Goal: Task Accomplishment & Management: Manage account settings

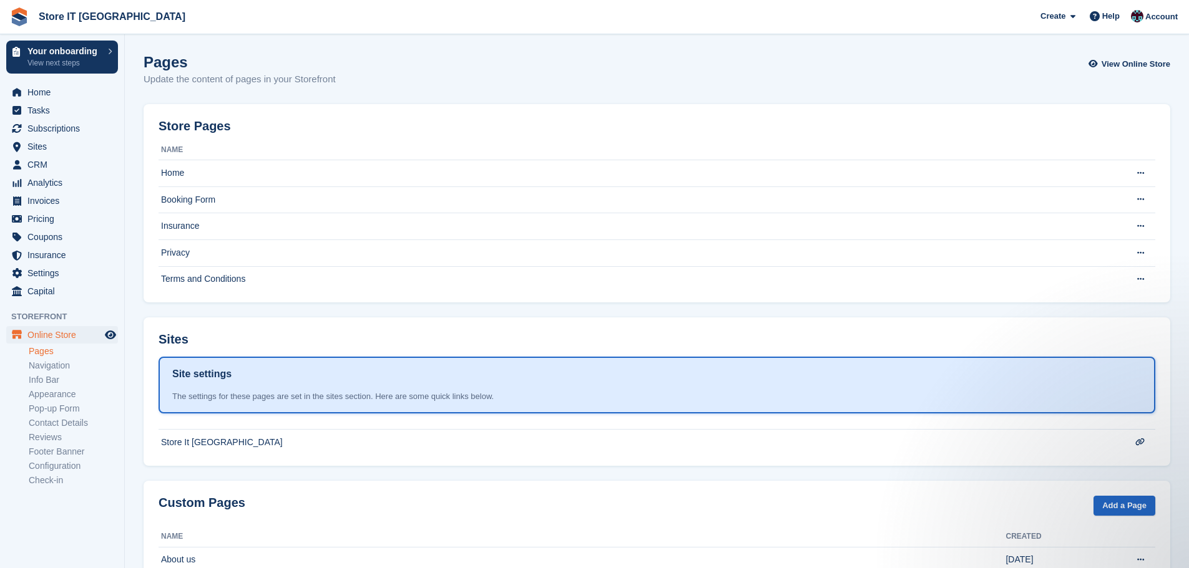
scroll to position [41, 0]
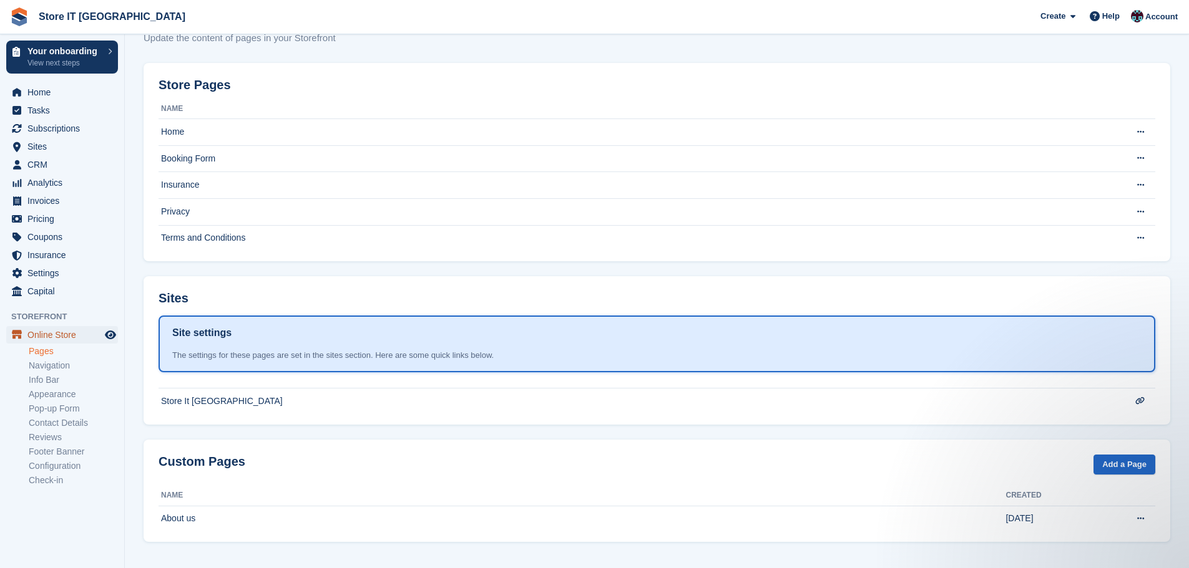
click at [49, 330] on span "Online Store" at bounding box center [64, 334] width 75 height 17
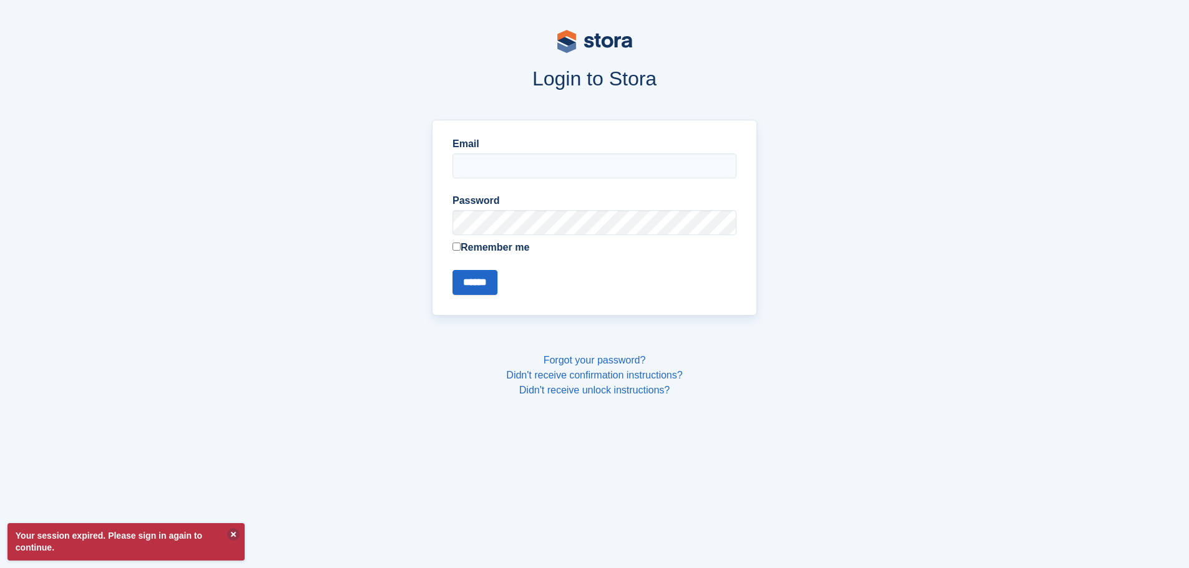
type input "**********"
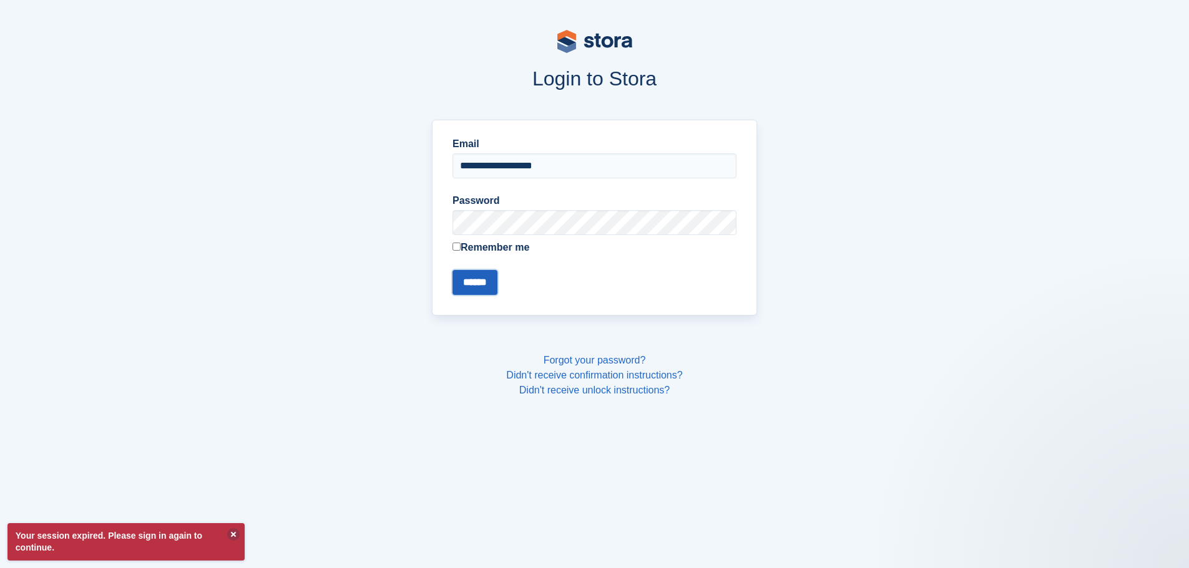
click at [482, 294] on input "******" at bounding box center [474, 282] width 45 height 25
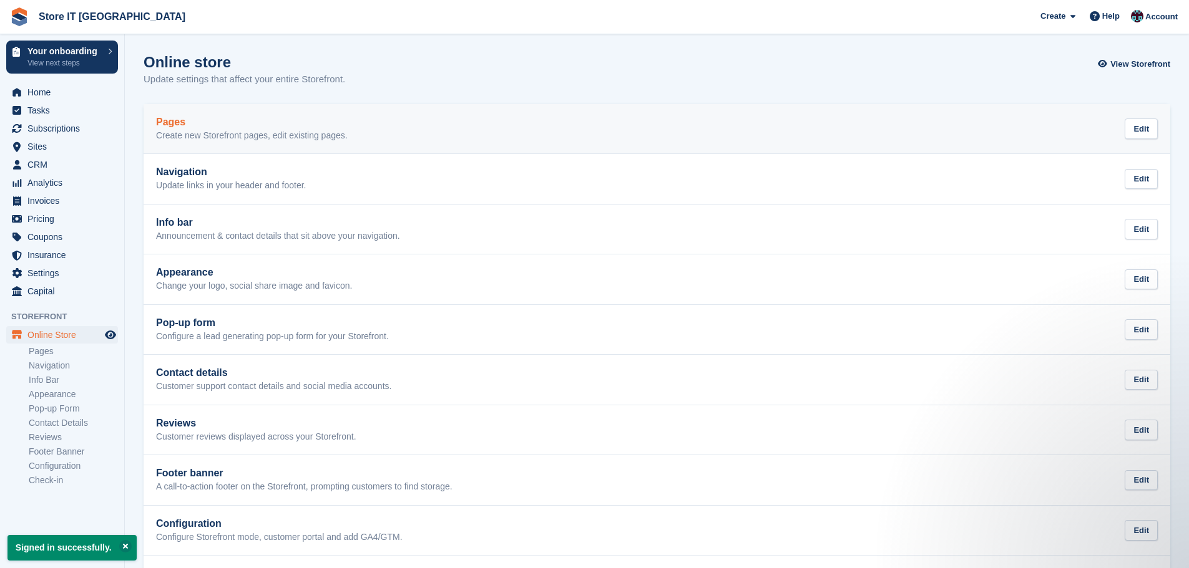
click at [245, 132] on p "Create new Storefront pages, edit existing pages." at bounding box center [252, 135] width 192 height 11
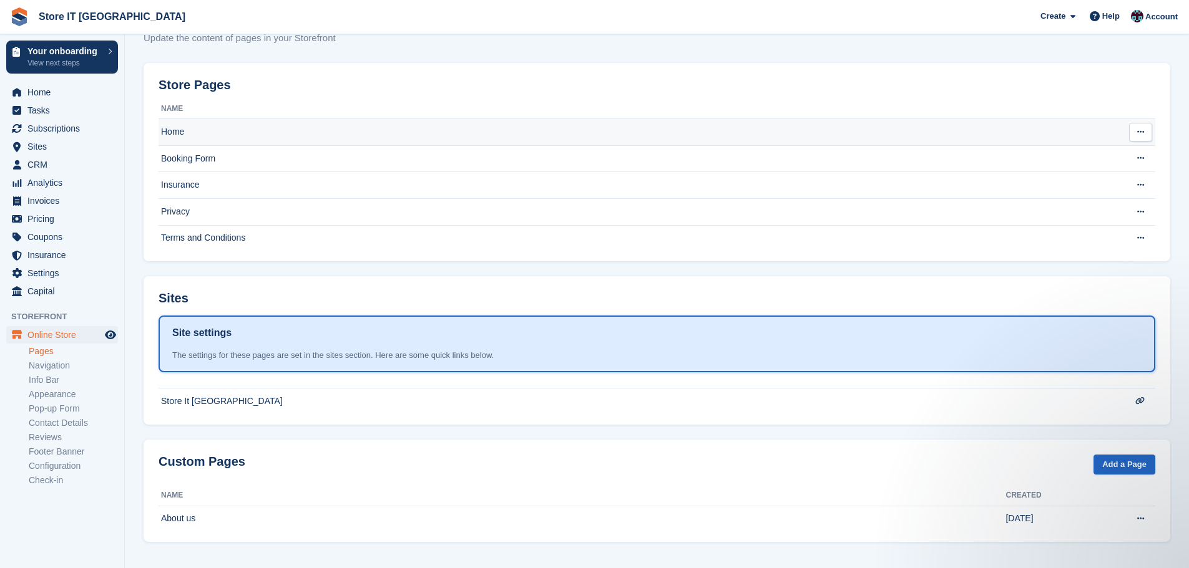
click at [243, 129] on td "Home" at bounding box center [631, 132] width 946 height 27
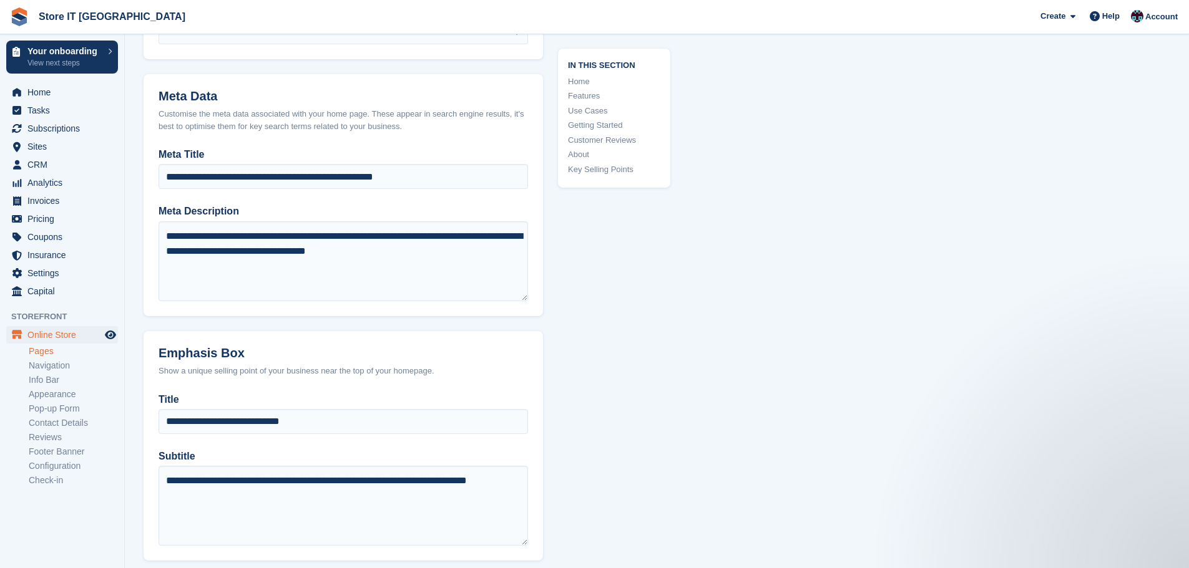
scroll to position [686, 0]
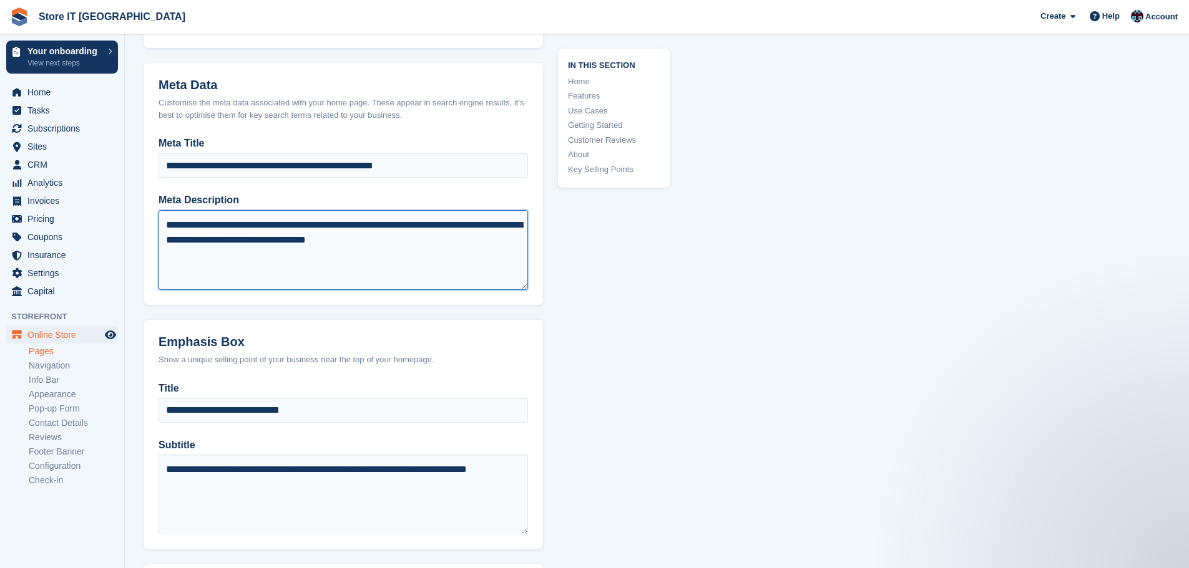
click at [372, 222] on textarea "**********" at bounding box center [342, 250] width 369 height 80
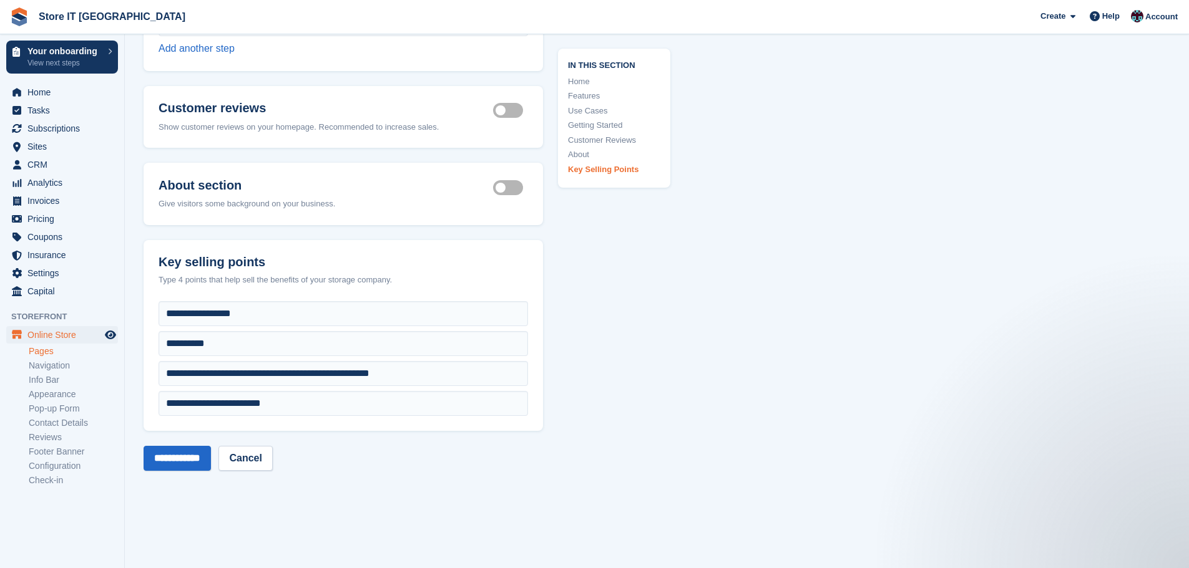
scroll to position [4317, 0]
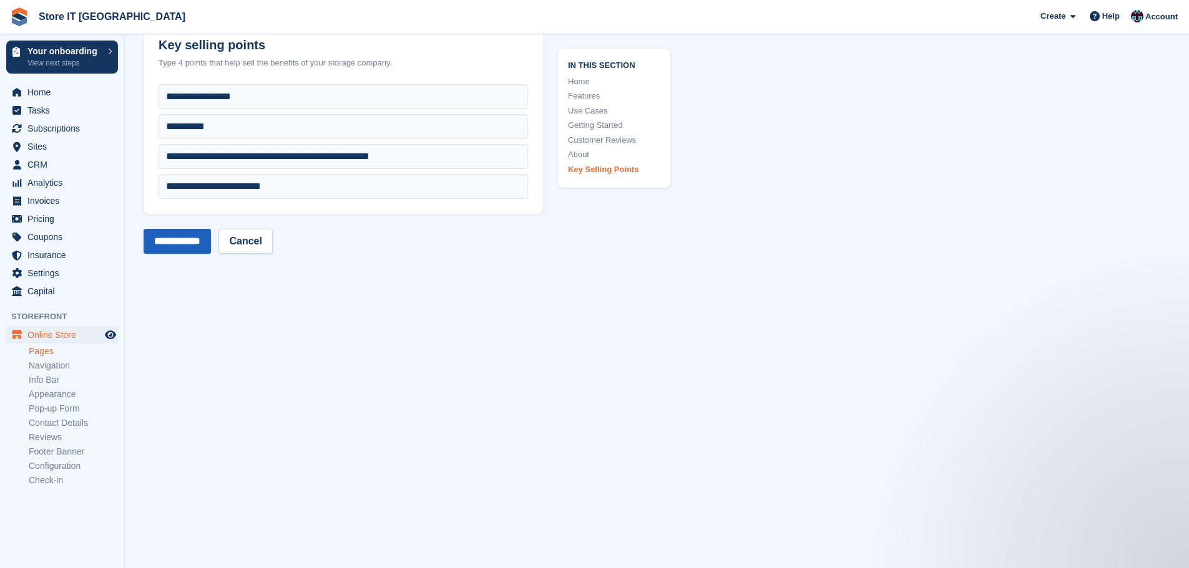
type textarea "**********"
click at [165, 229] on input "**********" at bounding box center [176, 241] width 67 height 25
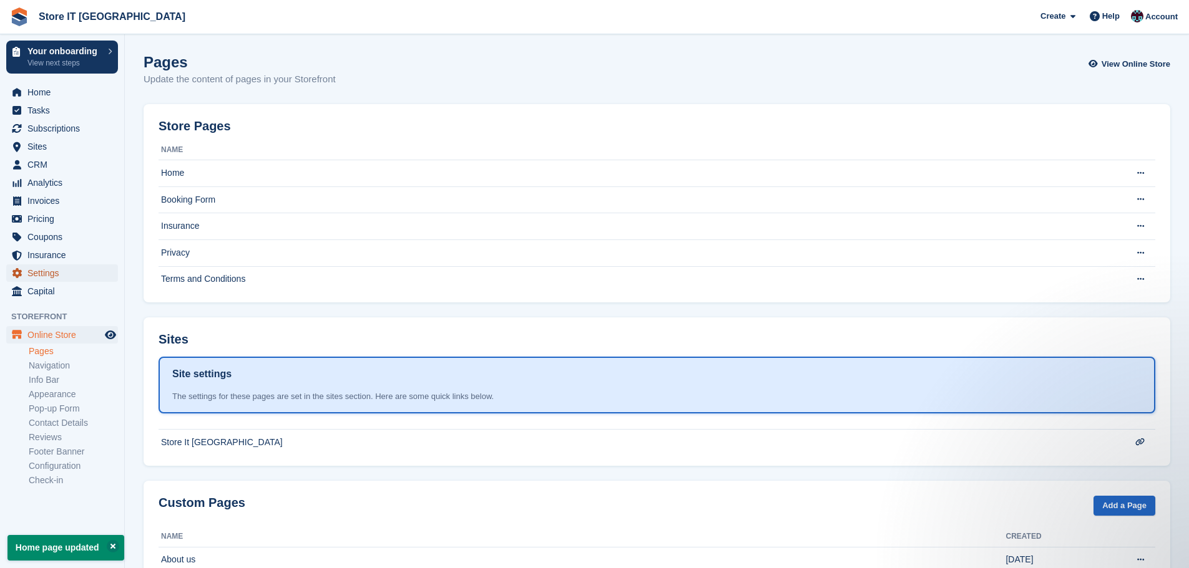
click at [63, 273] on span "Settings" at bounding box center [64, 273] width 75 height 17
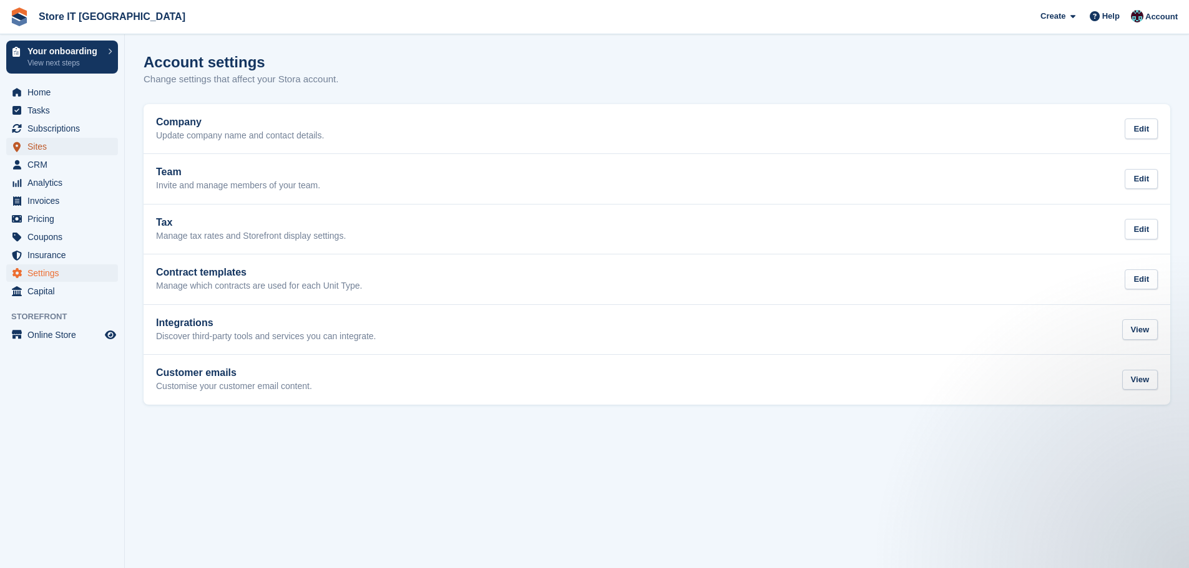
click at [47, 147] on span "Sites" at bounding box center [64, 146] width 75 height 17
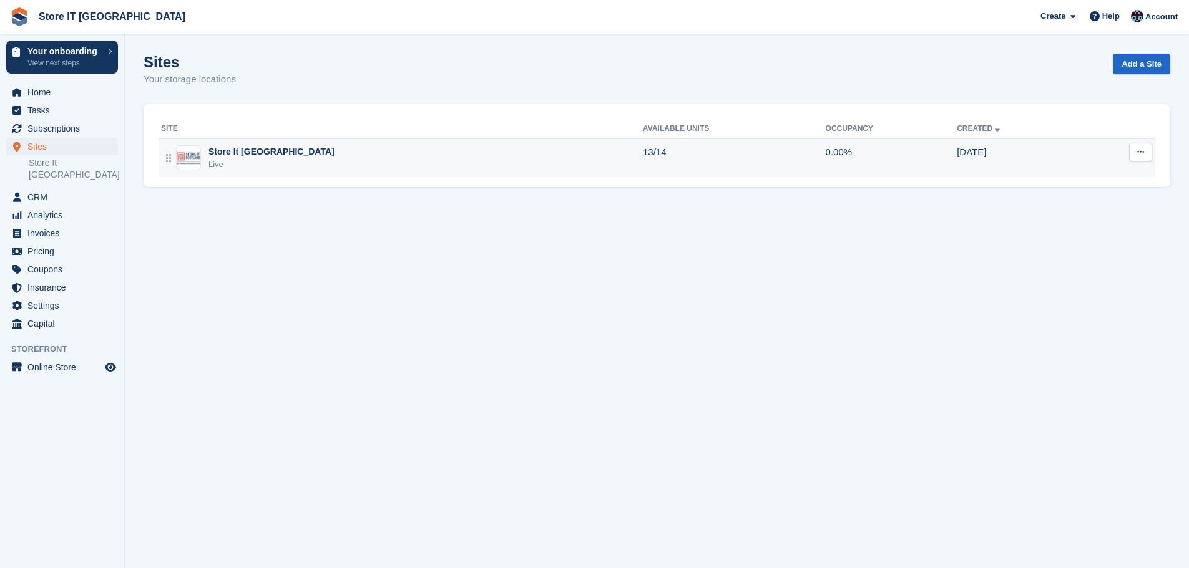
click at [241, 149] on div "Store It [GEOGRAPHIC_DATA]" at bounding box center [271, 151] width 126 height 13
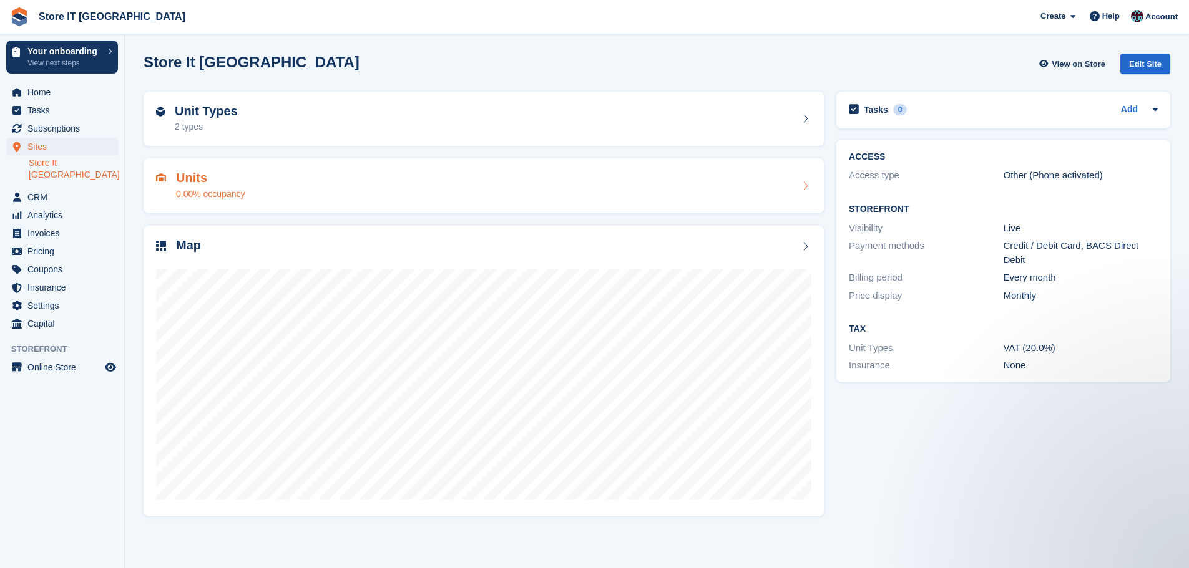
click at [411, 177] on div "Units 0.00% occupancy" at bounding box center [483, 186] width 655 height 30
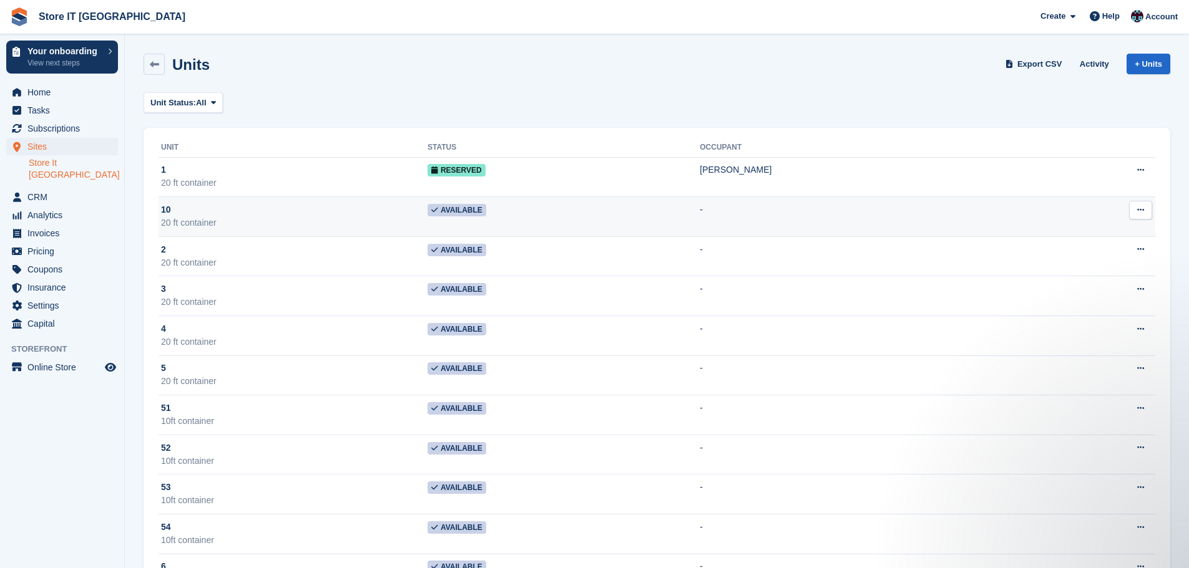
click at [1147, 213] on button at bounding box center [1140, 210] width 23 height 19
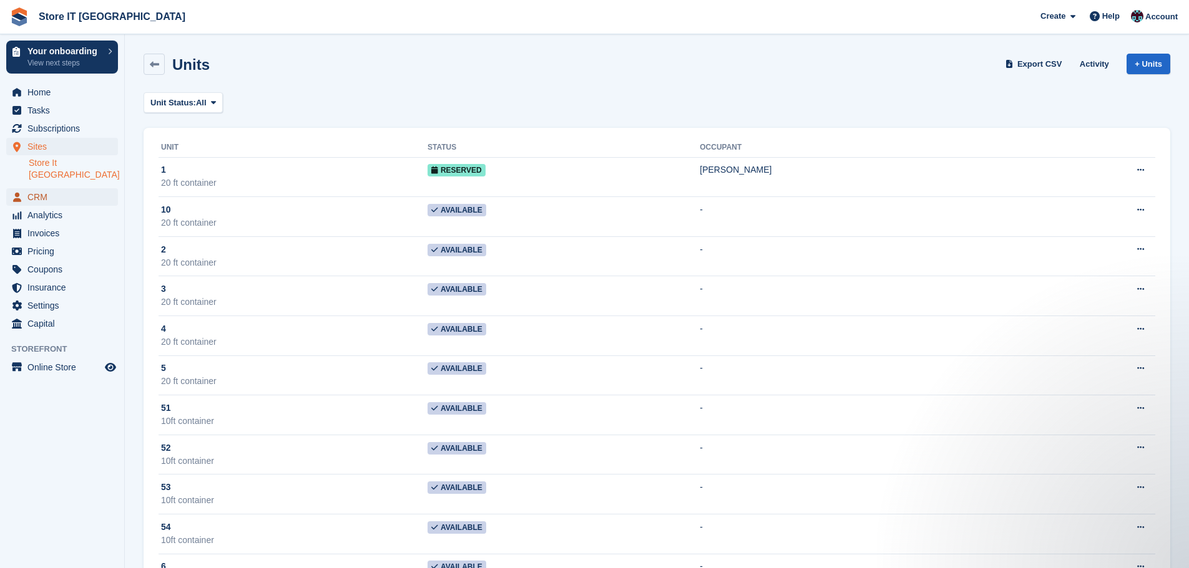
click at [40, 188] on span "CRM" at bounding box center [64, 196] width 75 height 17
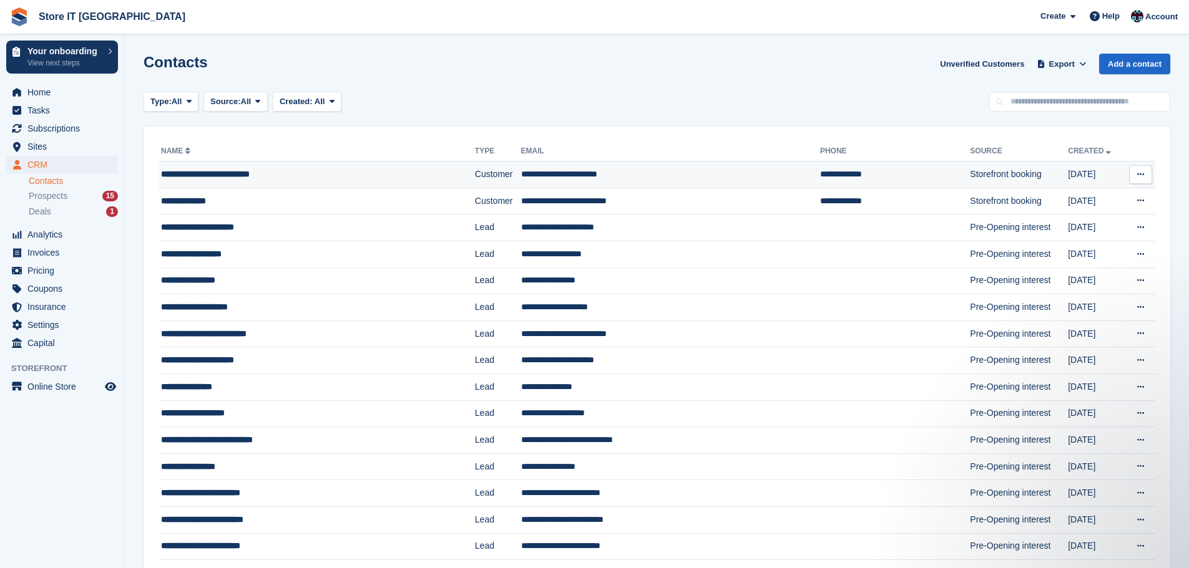
click at [970, 175] on td "Storefront booking" at bounding box center [1019, 175] width 98 height 27
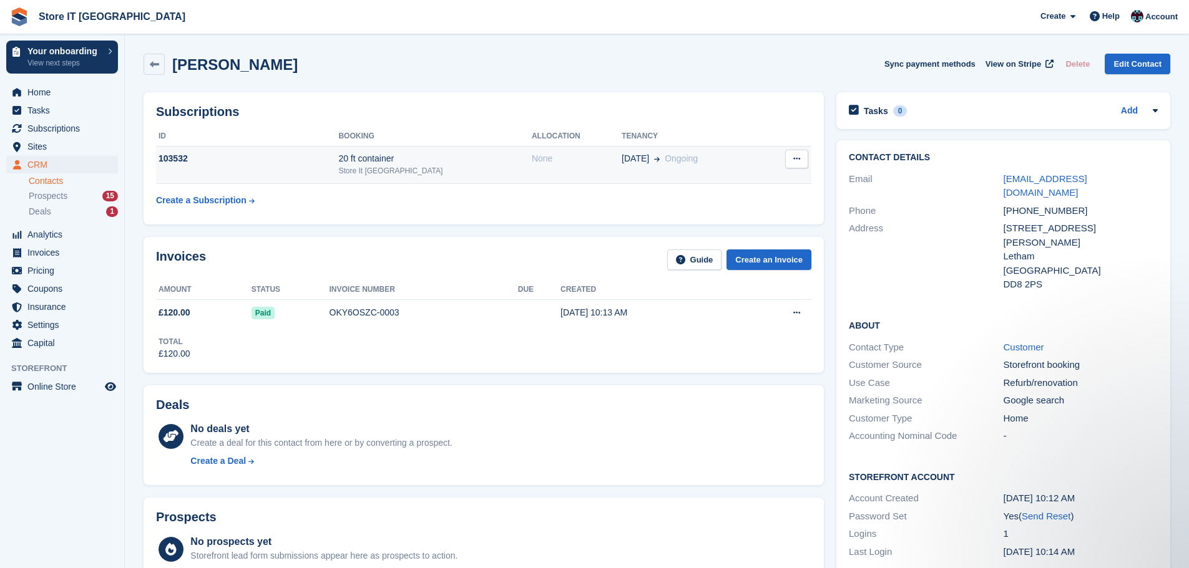
click at [794, 154] on button at bounding box center [796, 159] width 23 height 19
click at [798, 159] on icon at bounding box center [796, 159] width 7 height 8
click at [383, 167] on div "Store It [GEOGRAPHIC_DATA]" at bounding box center [434, 170] width 193 height 11
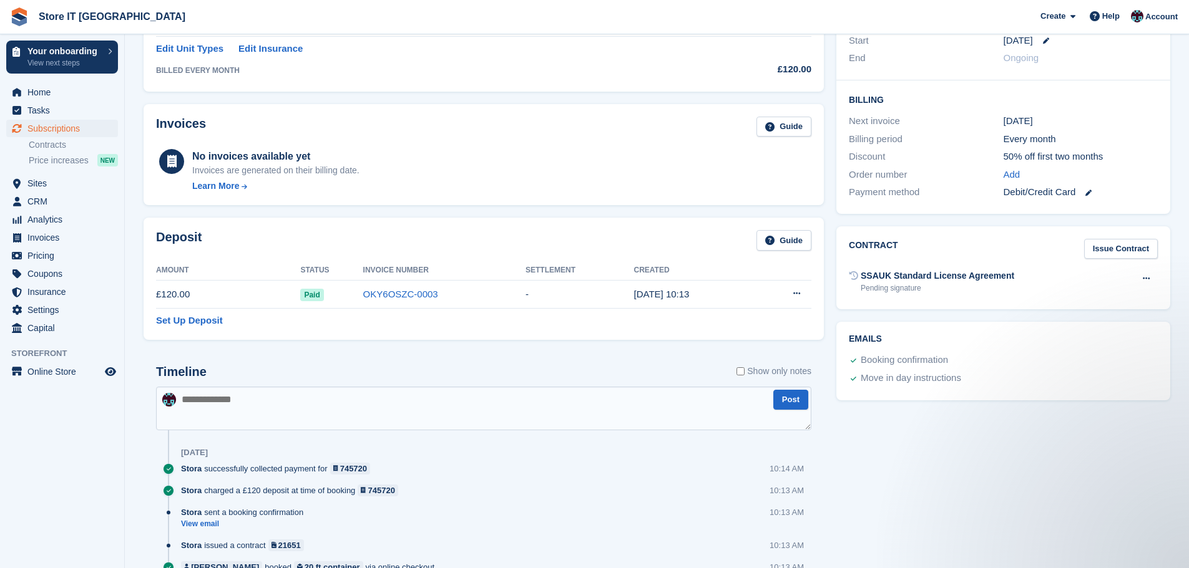
scroll to position [308, 0]
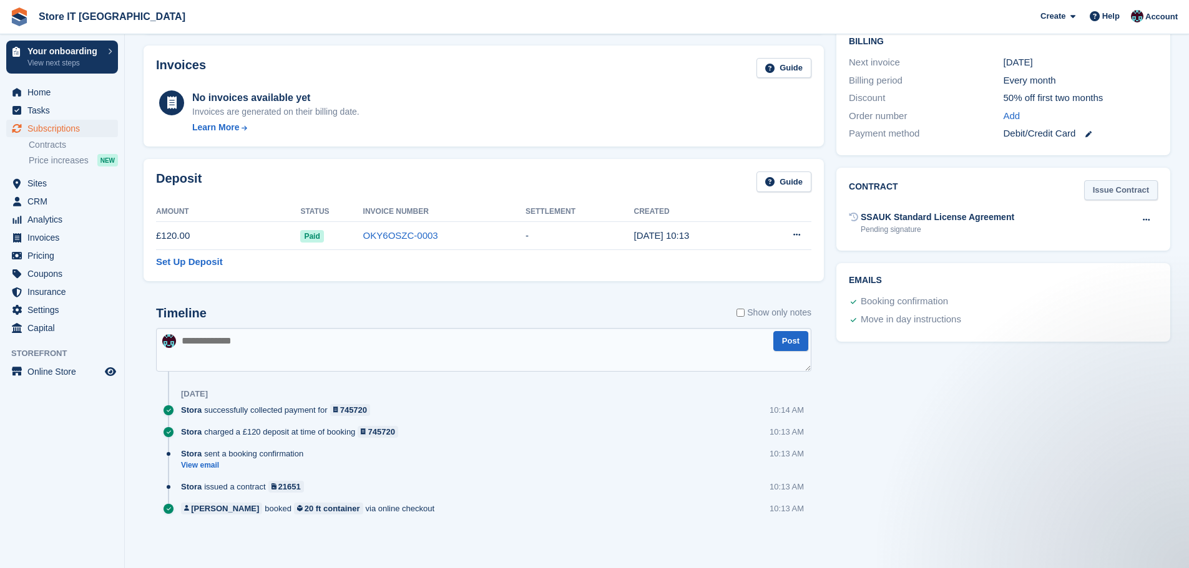
click at [1121, 192] on link "Issue Contract" at bounding box center [1121, 190] width 74 height 21
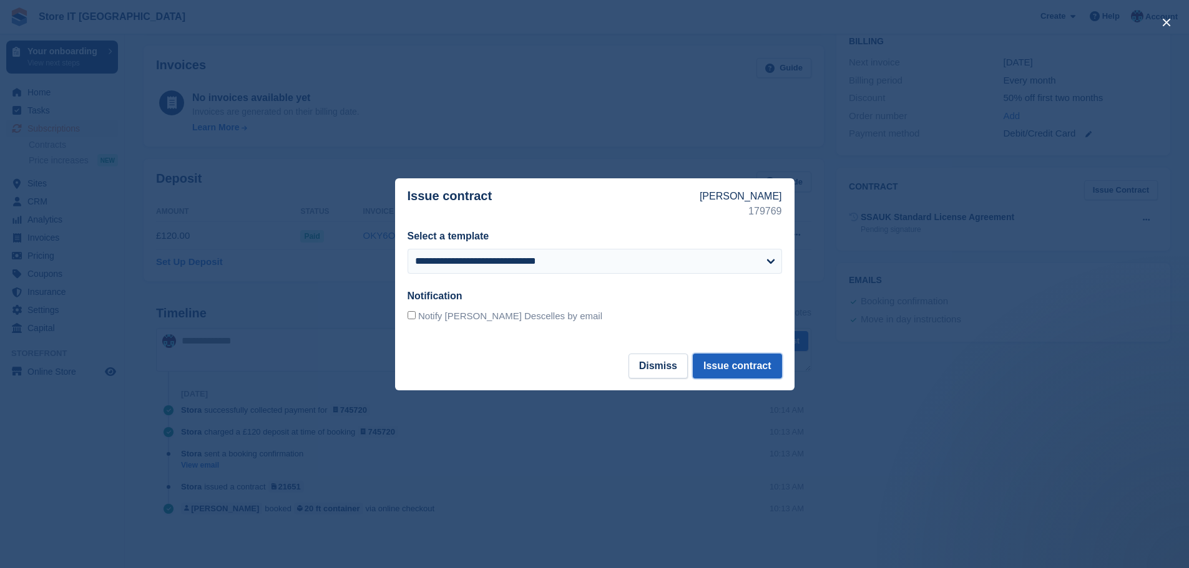
click at [744, 367] on button "Issue contract" at bounding box center [737, 366] width 89 height 25
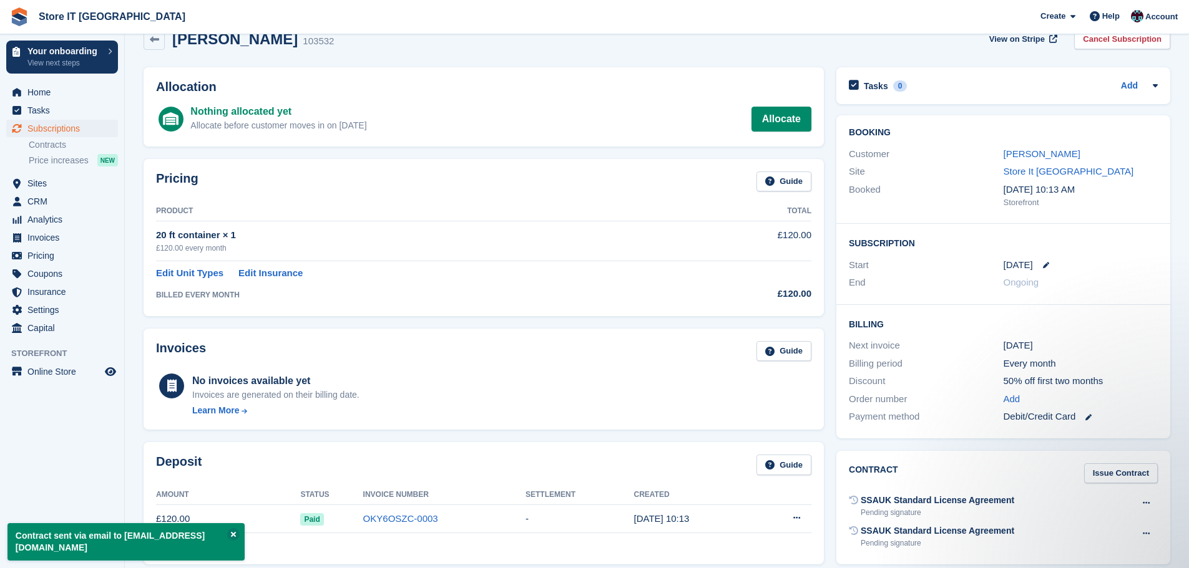
scroll to position [0, 0]
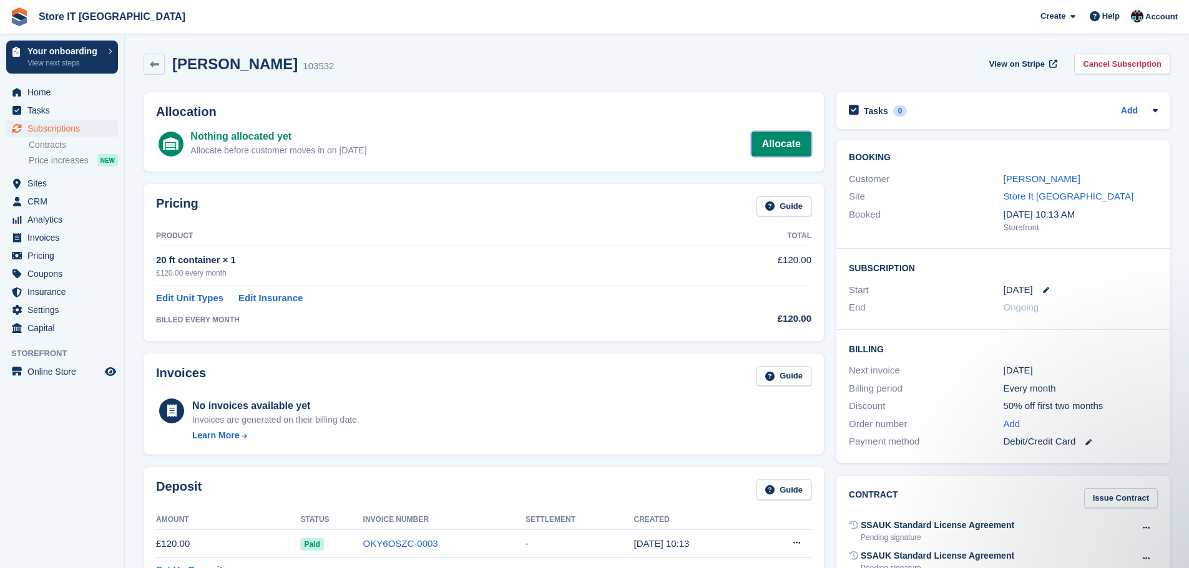
click at [792, 151] on link "Allocate" at bounding box center [781, 144] width 60 height 25
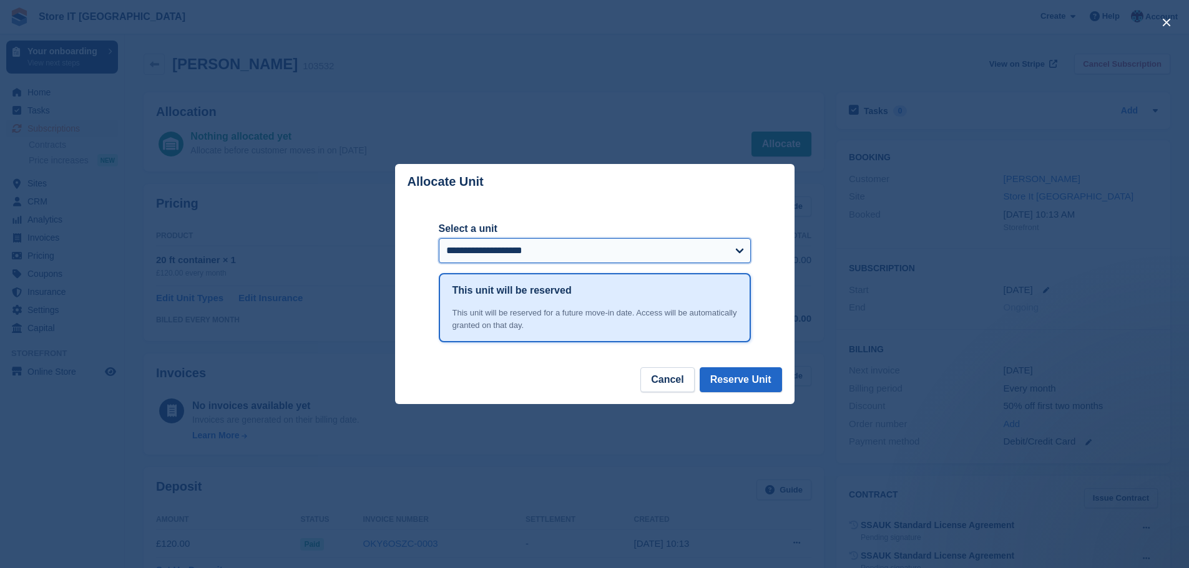
click at [577, 257] on select "**********" at bounding box center [595, 250] width 312 height 25
select select "******"
click at [439, 240] on select "**********" at bounding box center [595, 250] width 312 height 25
drag, startPoint x: 749, startPoint y: 376, endPoint x: 754, endPoint y: 387, distance: 12.0
click at [754, 387] on button "Reserve Unit" at bounding box center [740, 379] width 82 height 25
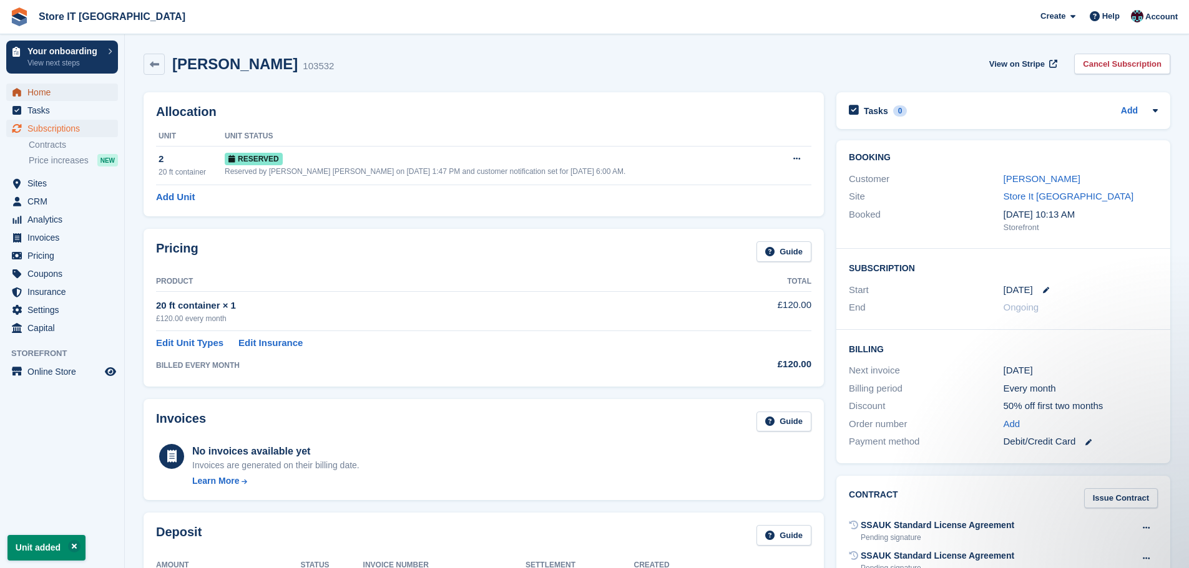
click at [51, 89] on span "Home" at bounding box center [64, 92] width 75 height 17
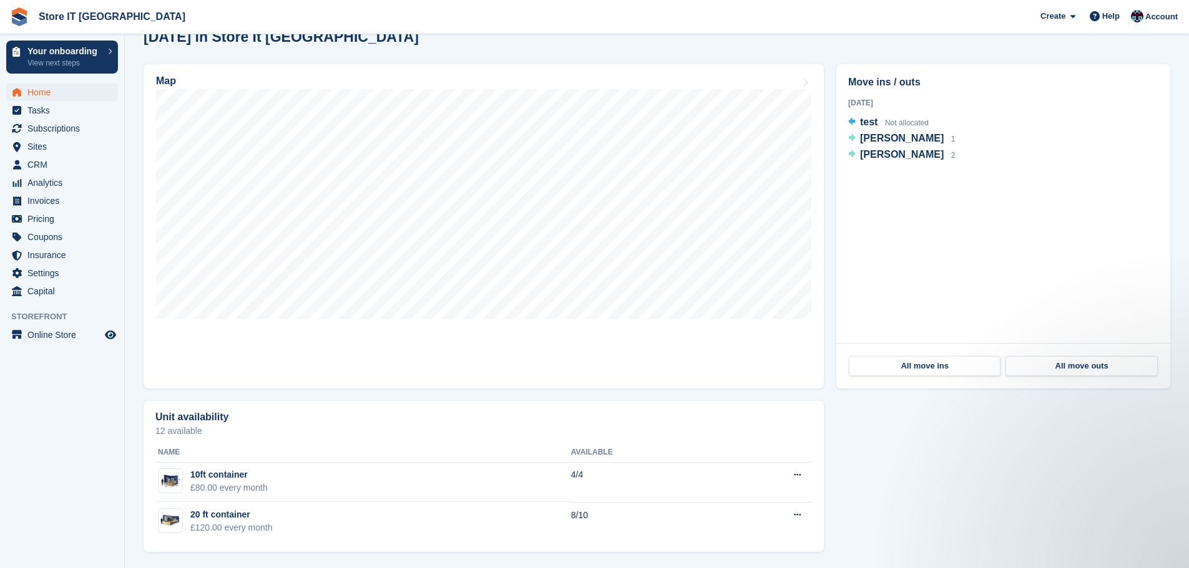
scroll to position [381, 0]
click at [31, 276] on span "Settings" at bounding box center [64, 273] width 75 height 17
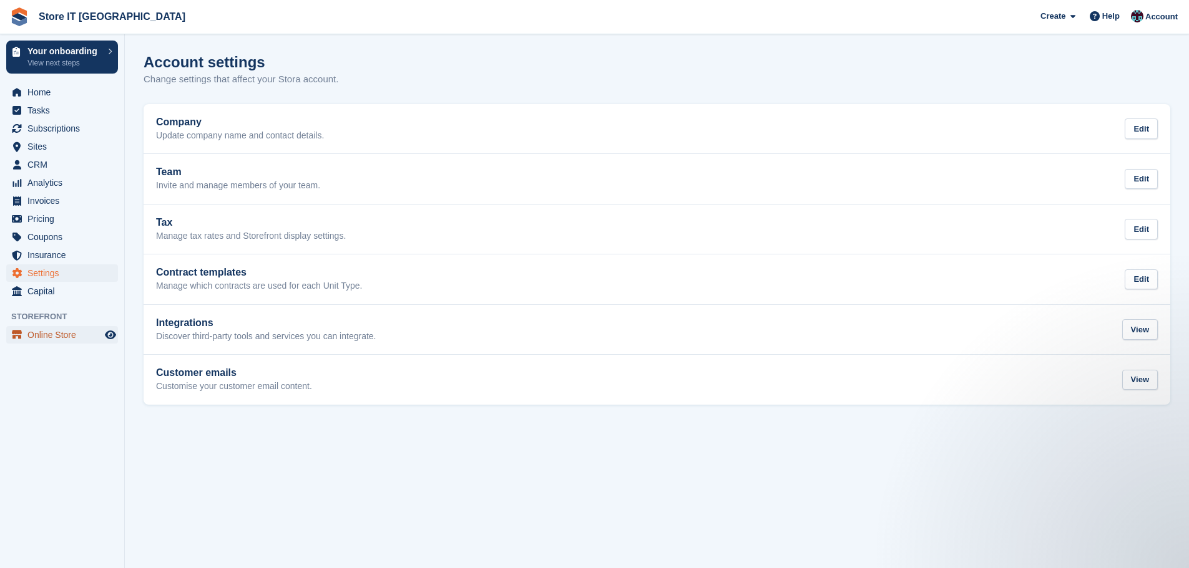
click at [54, 339] on span "Online Store" at bounding box center [64, 334] width 75 height 17
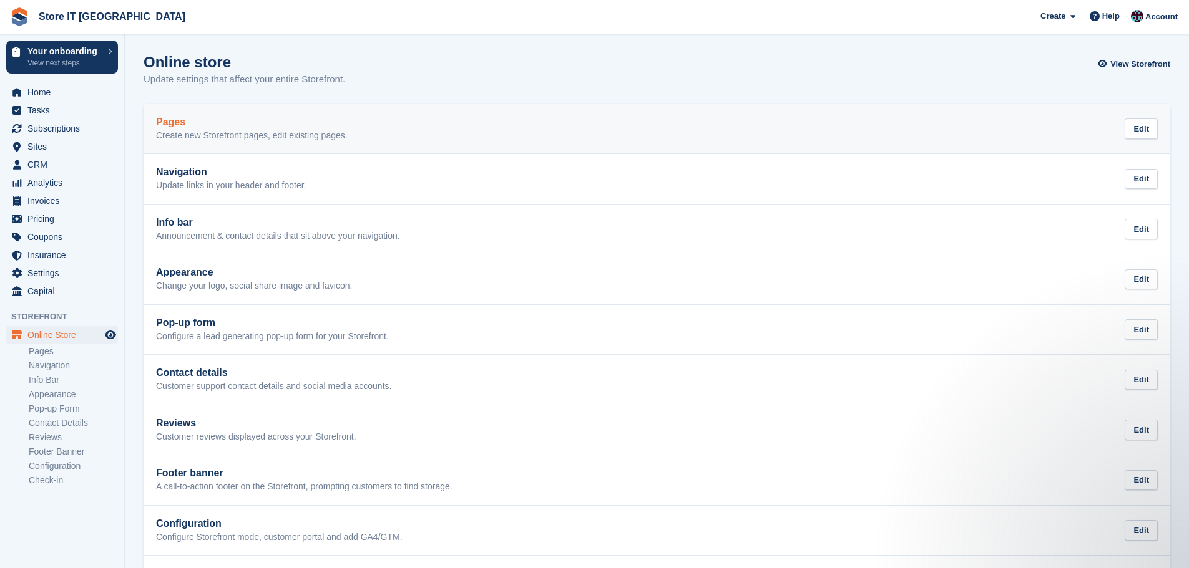
click at [276, 137] on p "Create new Storefront pages, edit existing pages." at bounding box center [252, 135] width 192 height 11
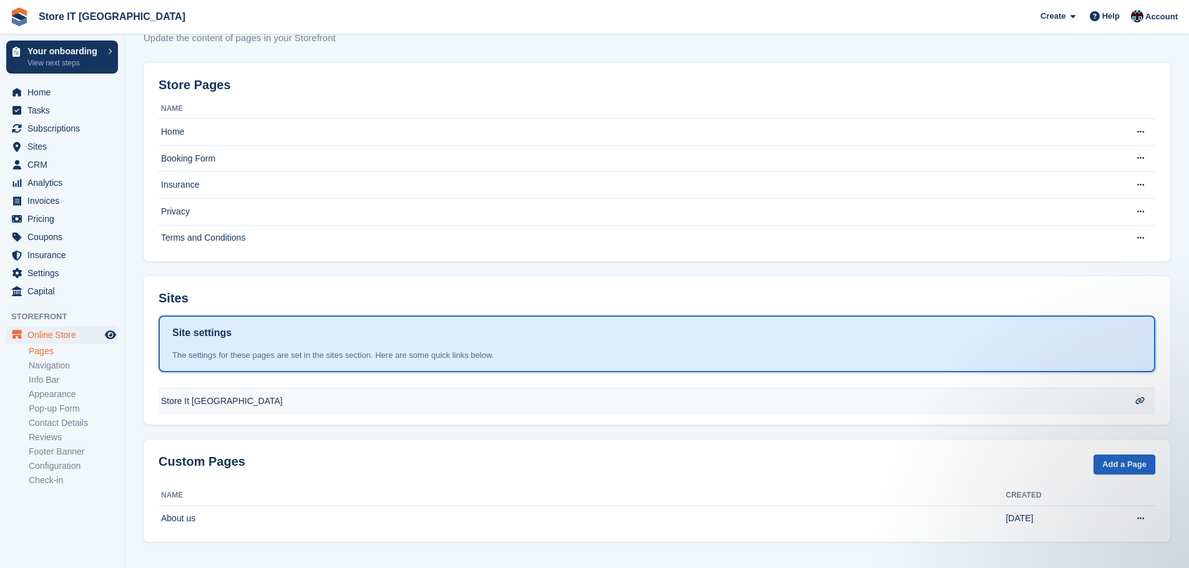
click at [1132, 142] on div at bounding box center [1140, 132] width 23 height 19
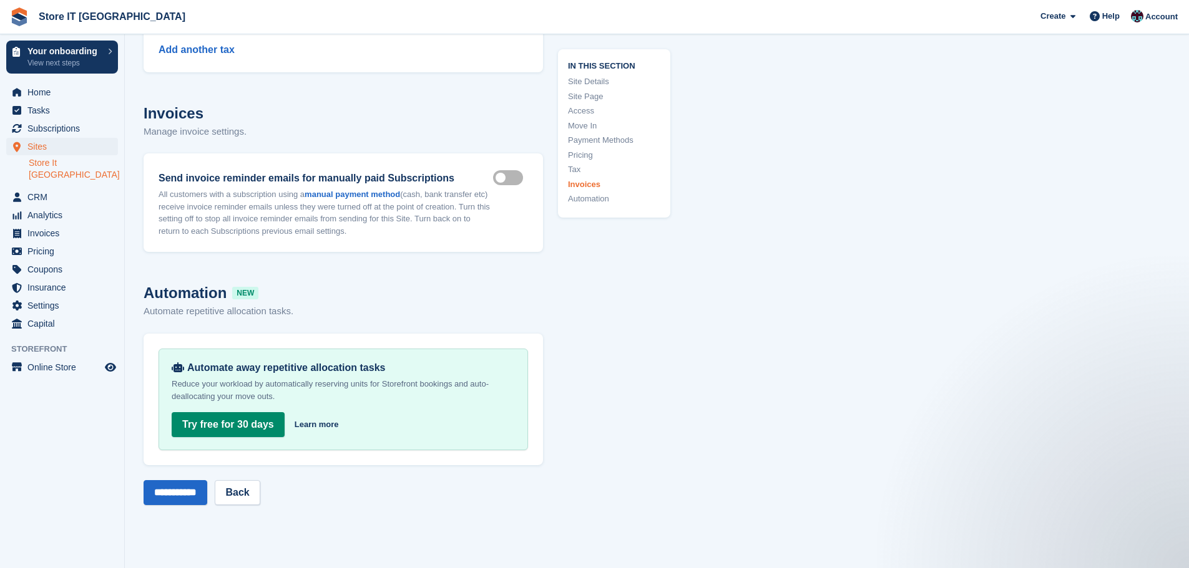
scroll to position [4794, 0]
click at [46, 297] on span "Settings" at bounding box center [64, 305] width 75 height 17
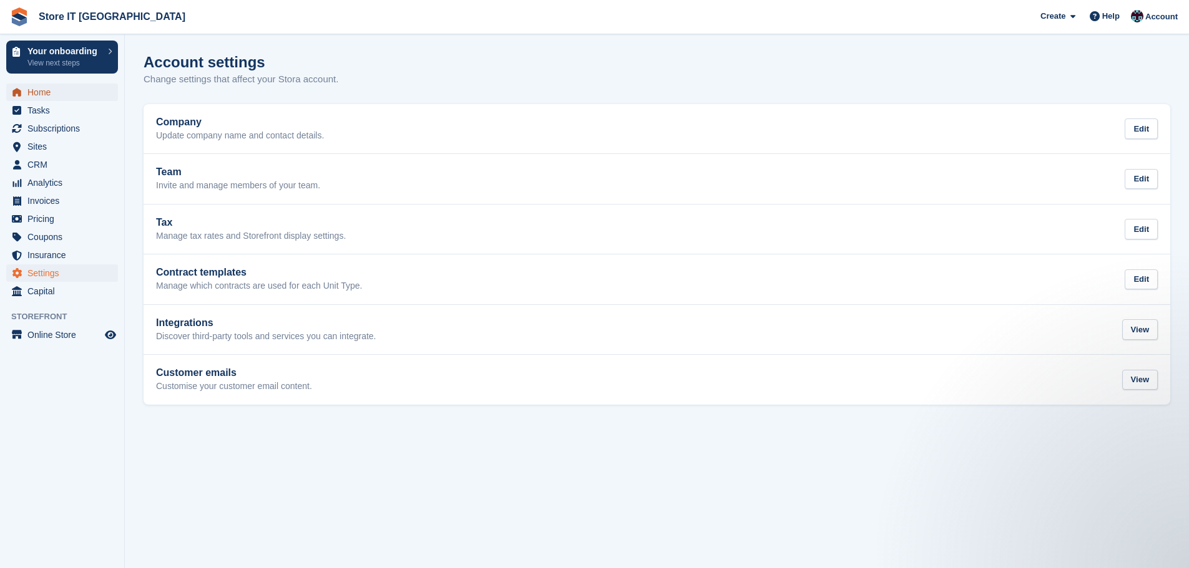
click at [48, 98] on span "Home" at bounding box center [64, 92] width 75 height 17
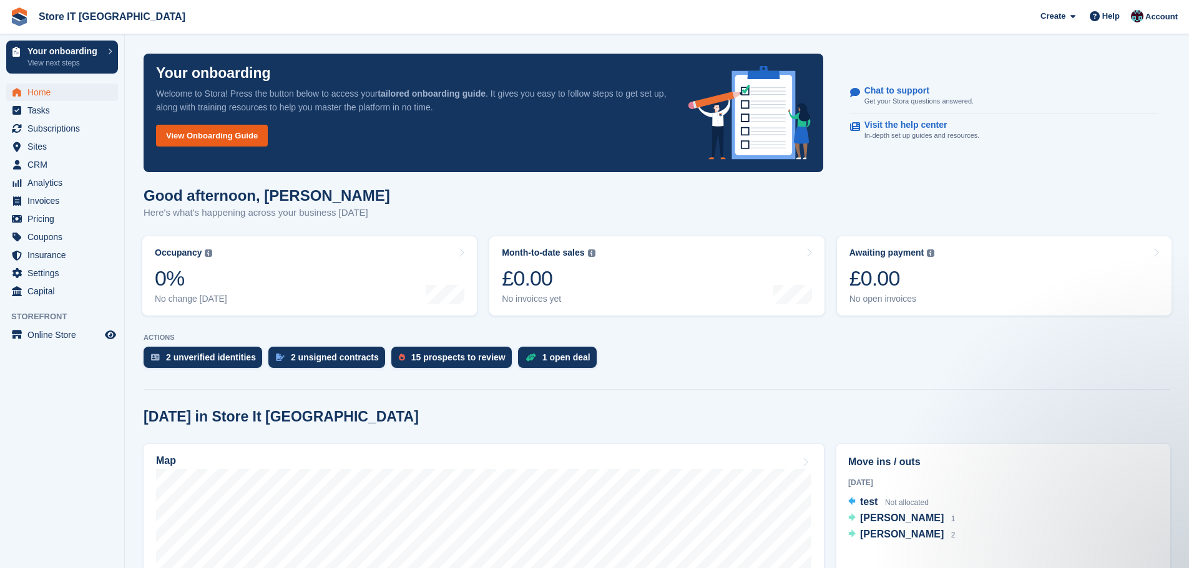
click at [198, 130] on link "View Onboarding Guide" at bounding box center [212, 136] width 112 height 22
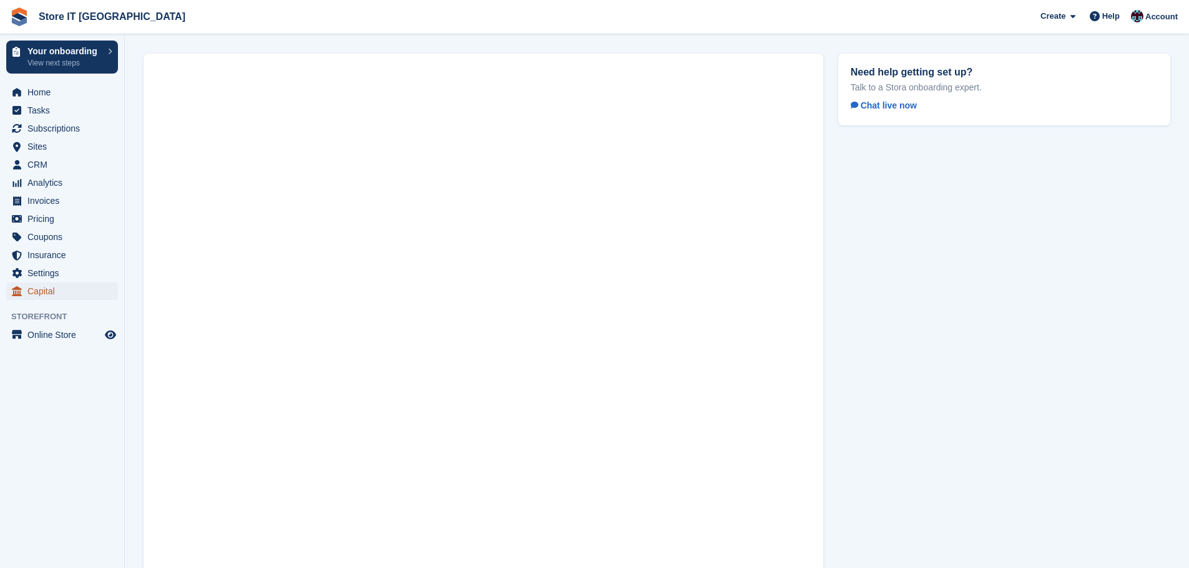
click at [50, 296] on span "Capital" at bounding box center [64, 291] width 75 height 17
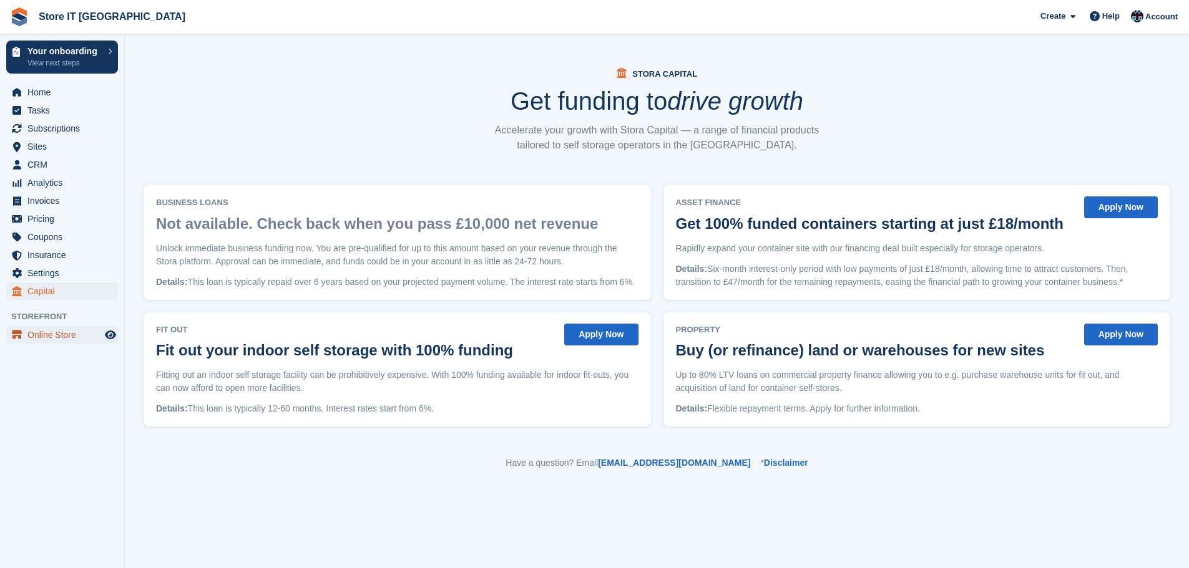
click at [55, 340] on span "Online Store" at bounding box center [64, 334] width 75 height 17
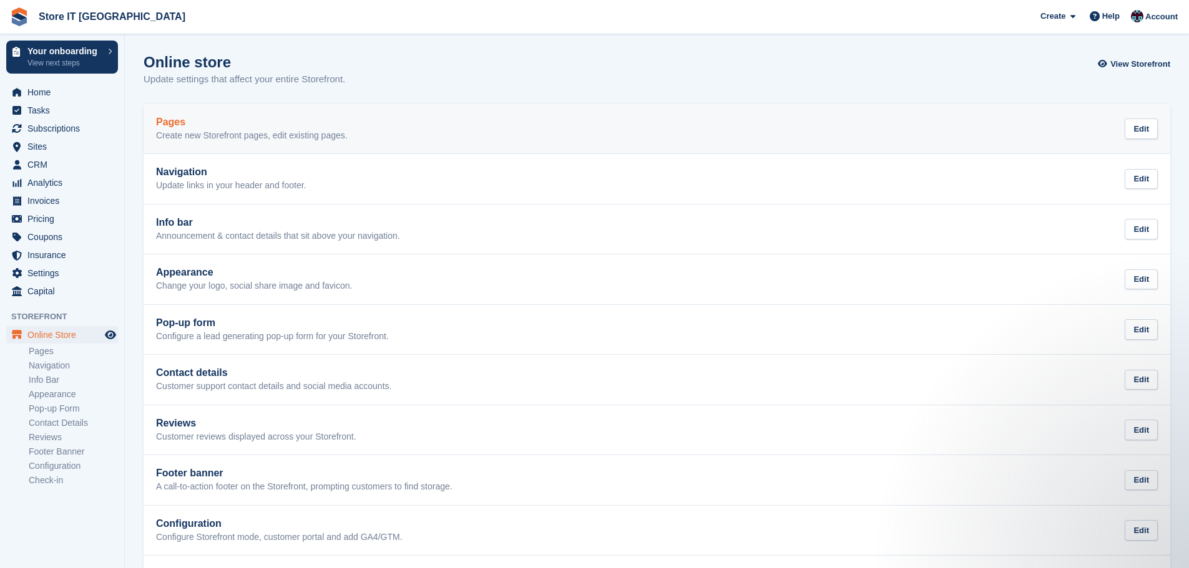
click at [233, 130] on p "Create new Storefront pages, edit existing pages." at bounding box center [252, 135] width 192 height 11
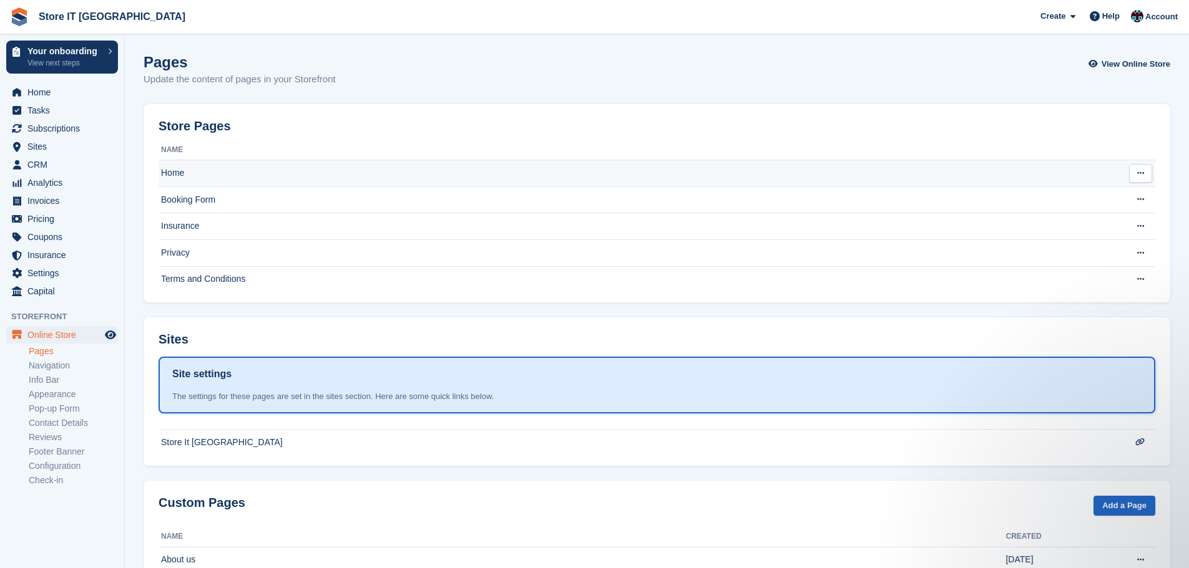
click at [237, 171] on td "Home" at bounding box center [631, 173] width 946 height 27
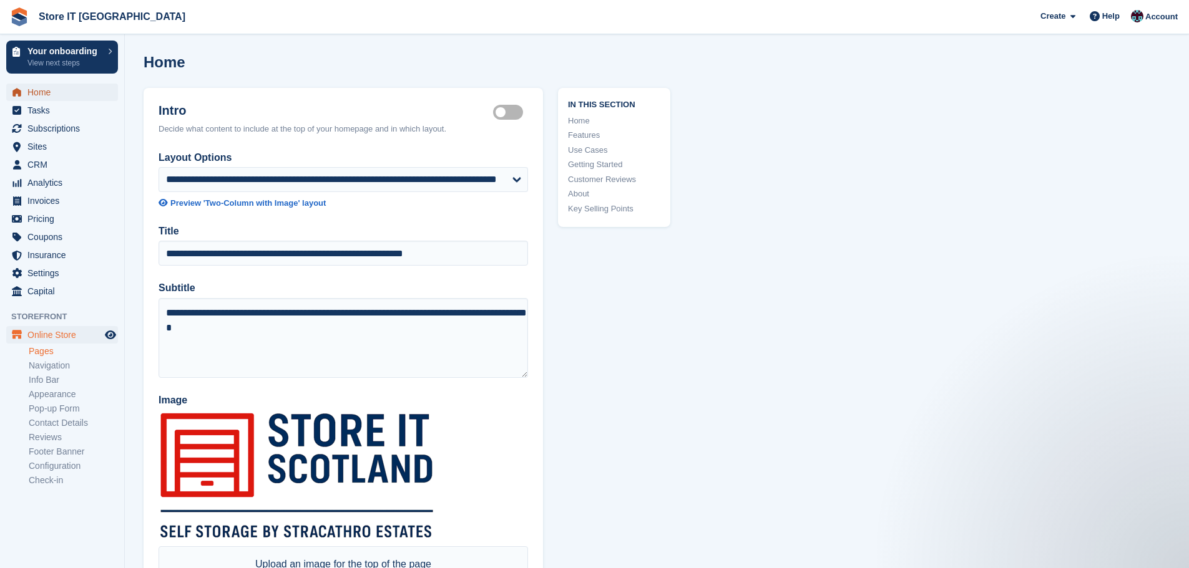
click at [46, 94] on span "Home" at bounding box center [64, 92] width 75 height 17
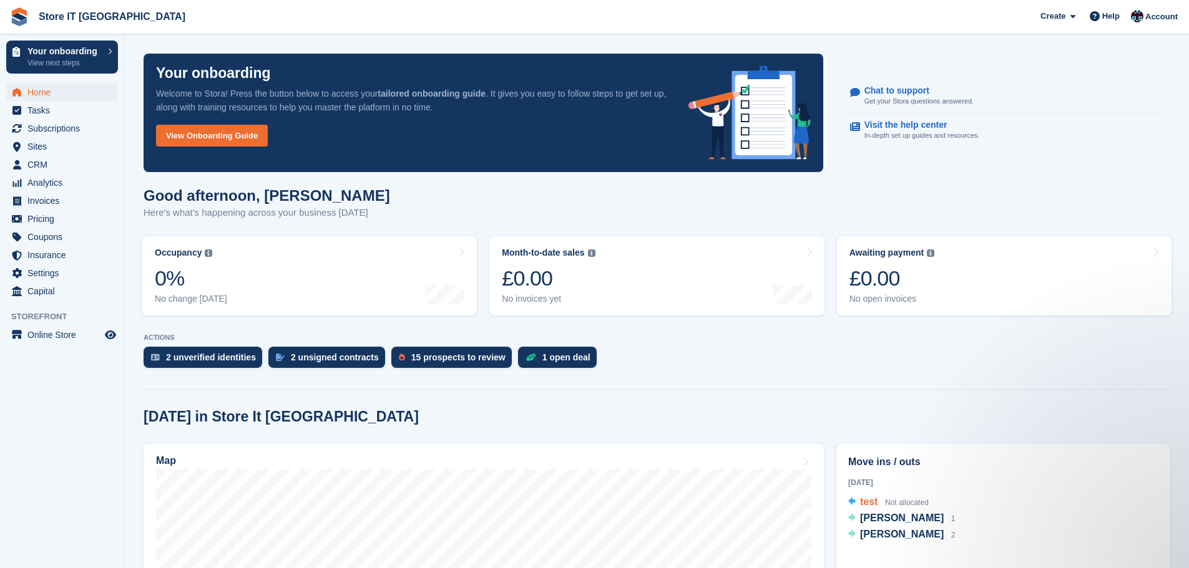
click at [897, 500] on span "Not allocated" at bounding box center [907, 502] width 44 height 9
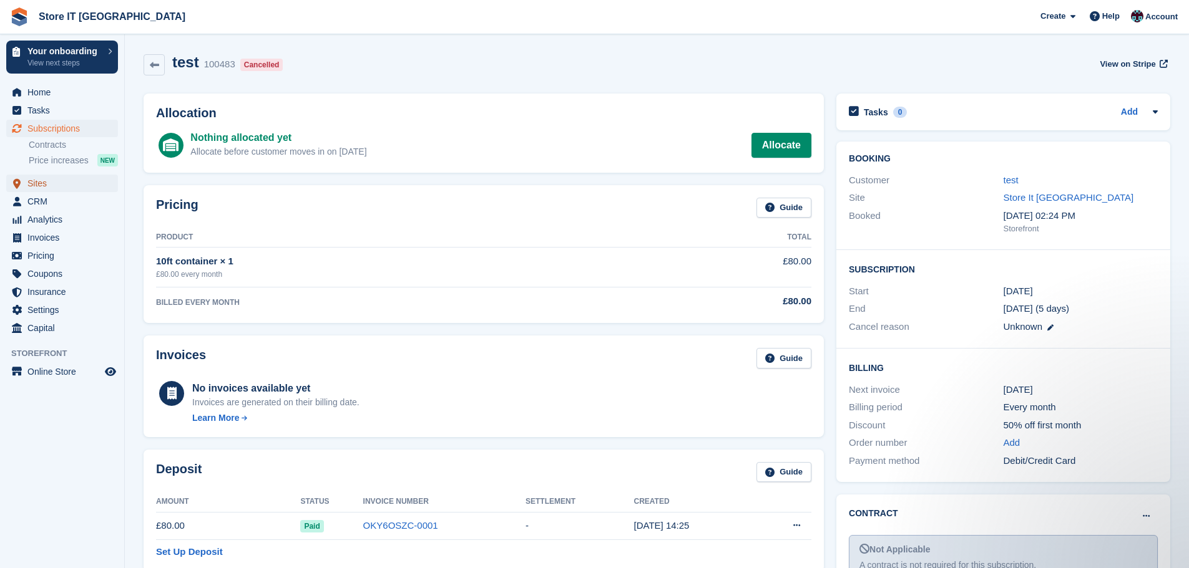
click at [46, 185] on span "Sites" at bounding box center [64, 183] width 75 height 17
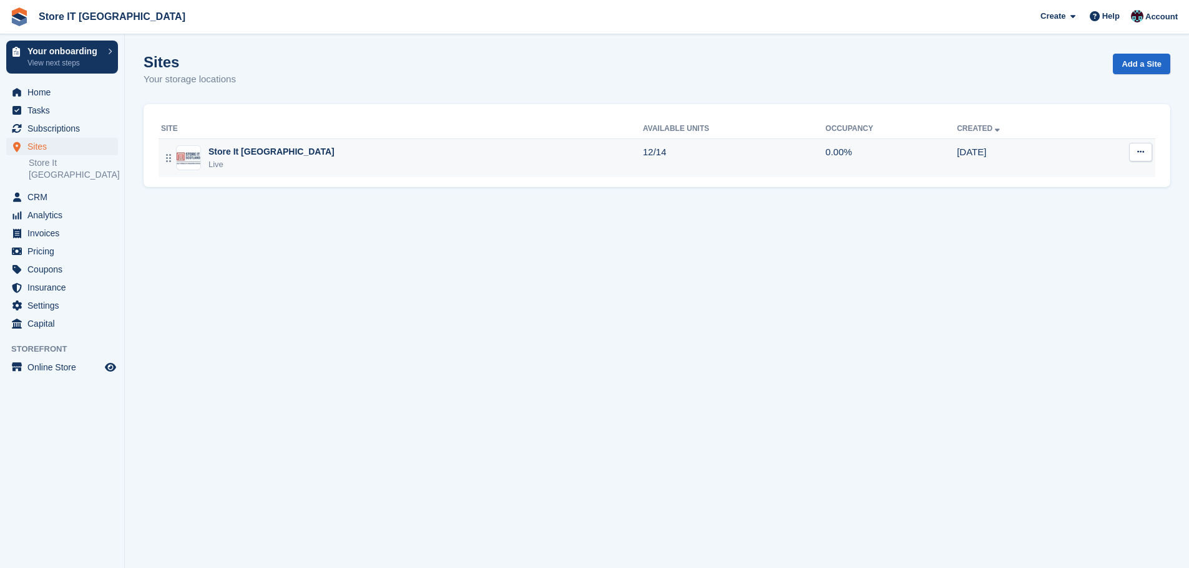
click at [1138, 158] on button at bounding box center [1140, 152] width 23 height 19
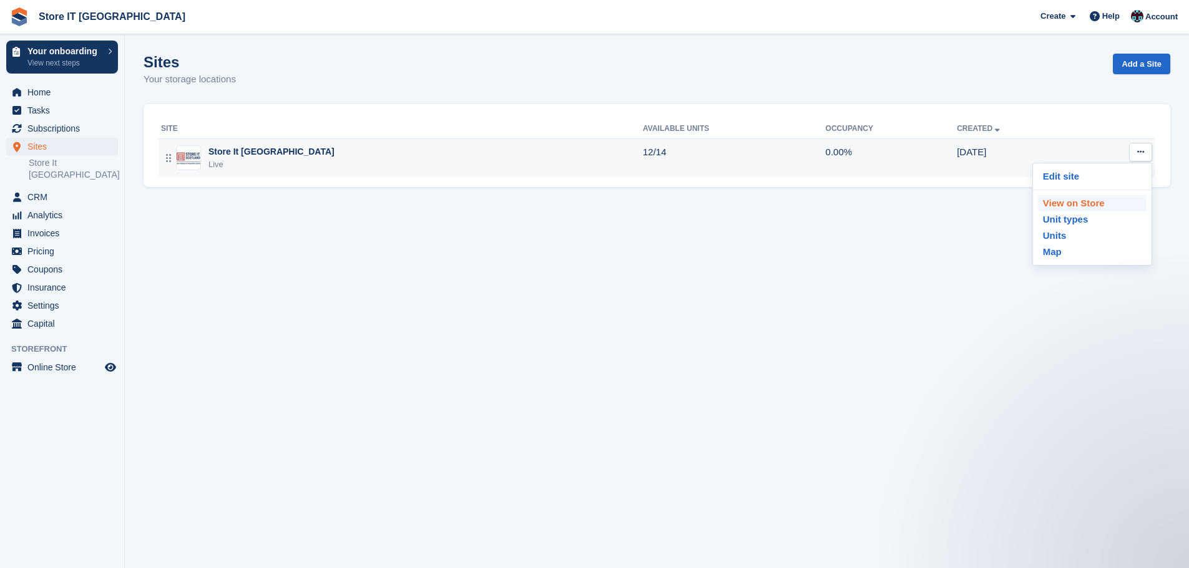
click at [1101, 205] on p "View on Store" at bounding box center [1092, 203] width 109 height 16
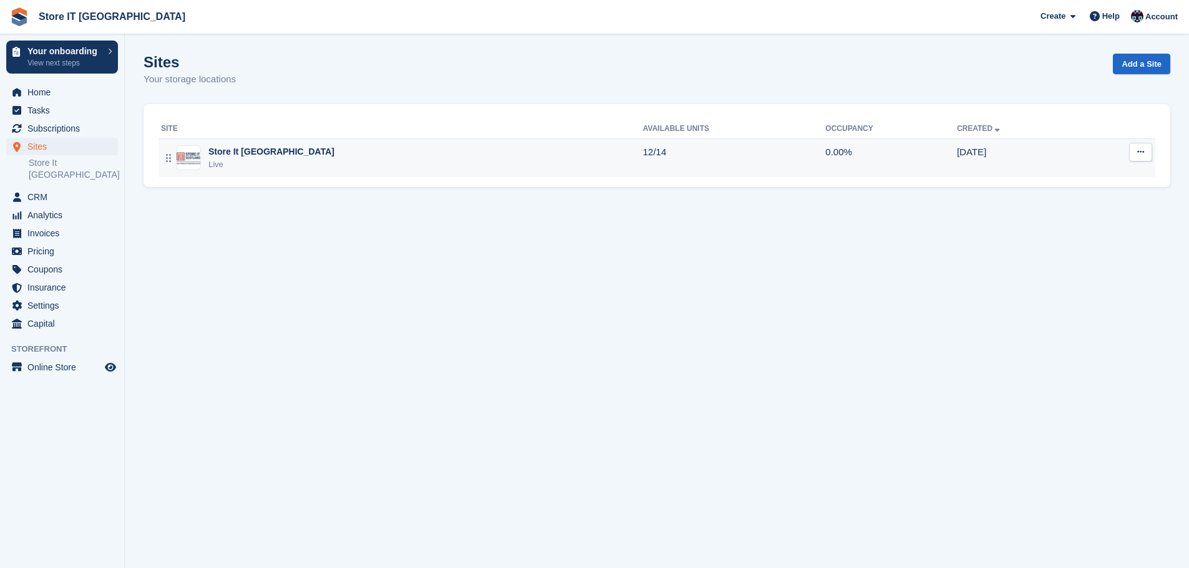
click at [1132, 151] on button at bounding box center [1140, 152] width 23 height 19
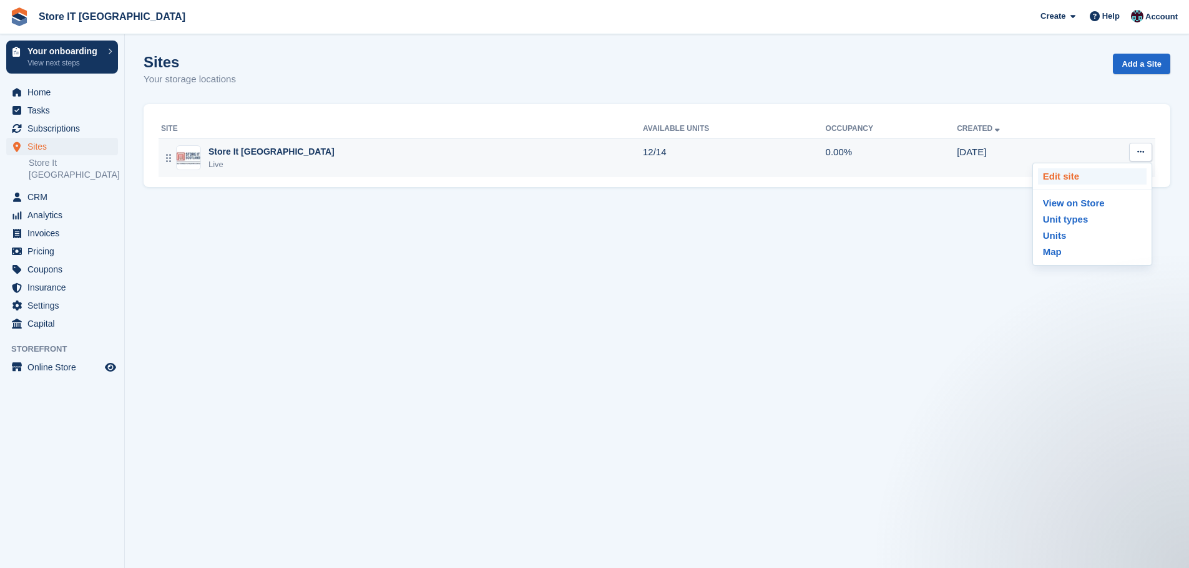
click at [1088, 178] on p "Edit site" at bounding box center [1092, 176] width 109 height 16
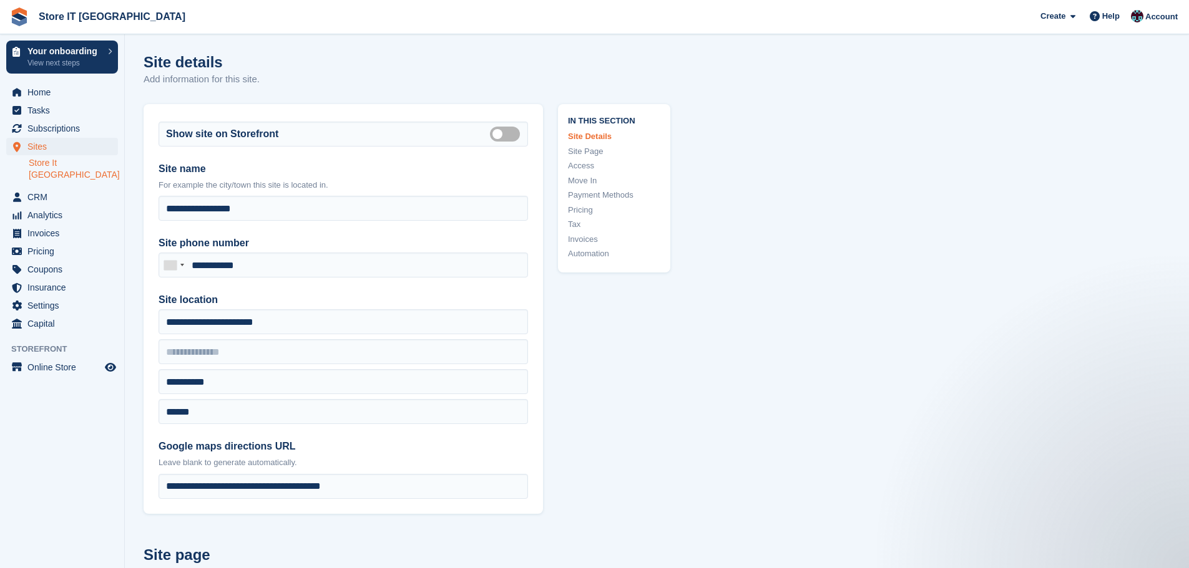
drag, startPoint x: 580, startPoint y: 412, endPoint x: 540, endPoint y: 68, distance: 346.6
click at [29, 359] on span "Online Store" at bounding box center [64, 367] width 75 height 17
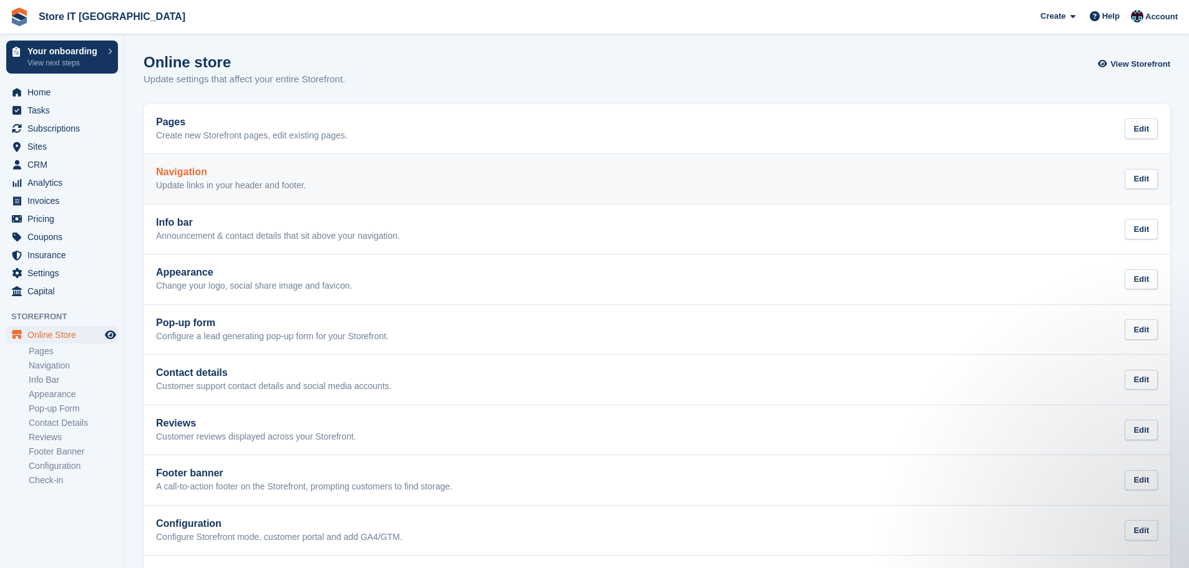
click at [387, 165] on link "Navigation Update links in your header and footer. Edit" at bounding box center [656, 179] width 1026 height 50
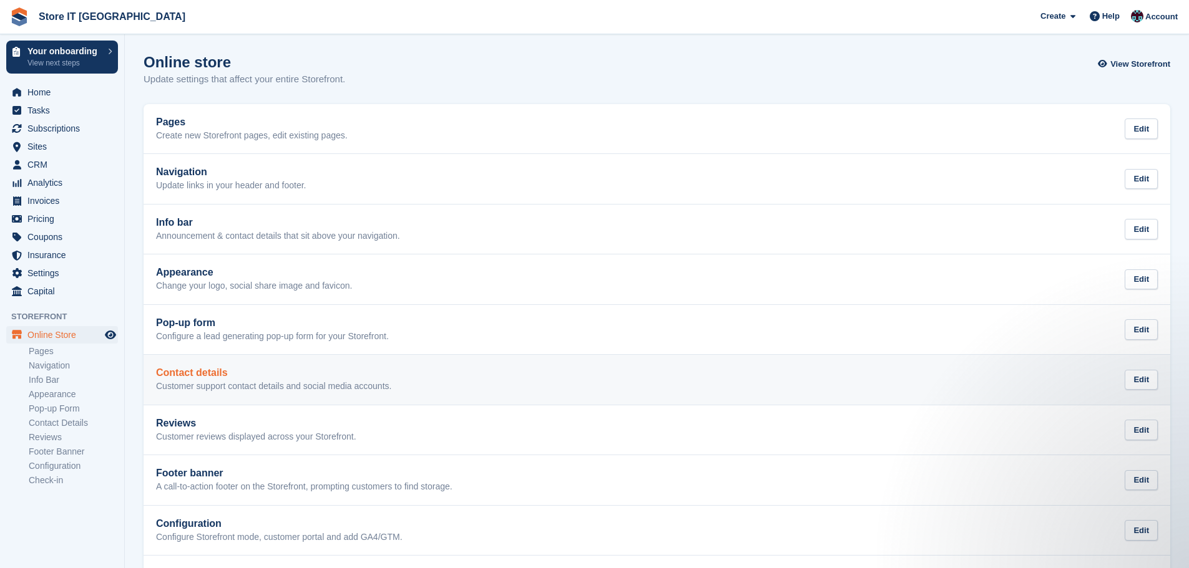
scroll to position [56, 0]
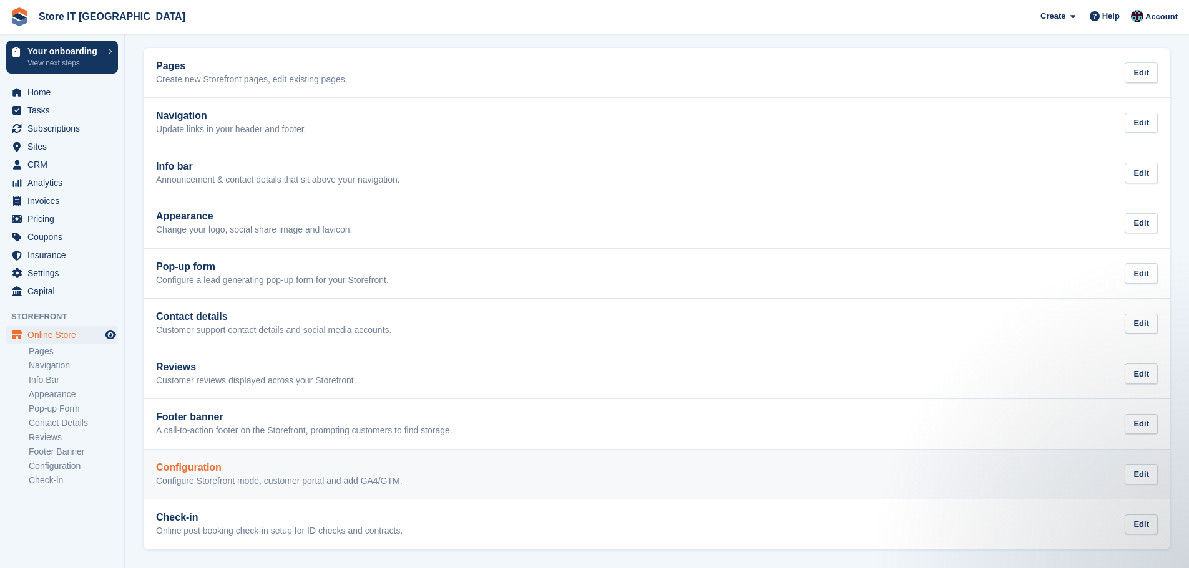
click at [209, 479] on p "Configure Storefront mode, customer portal and add GA4/GTM." at bounding box center [279, 481] width 246 height 11
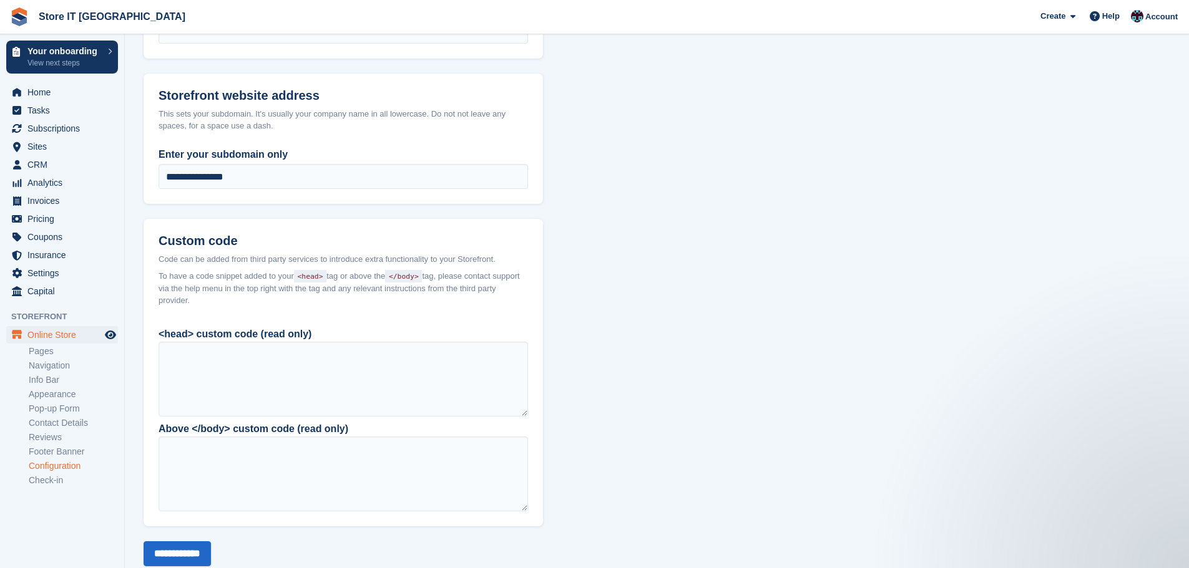
scroll to position [421, 0]
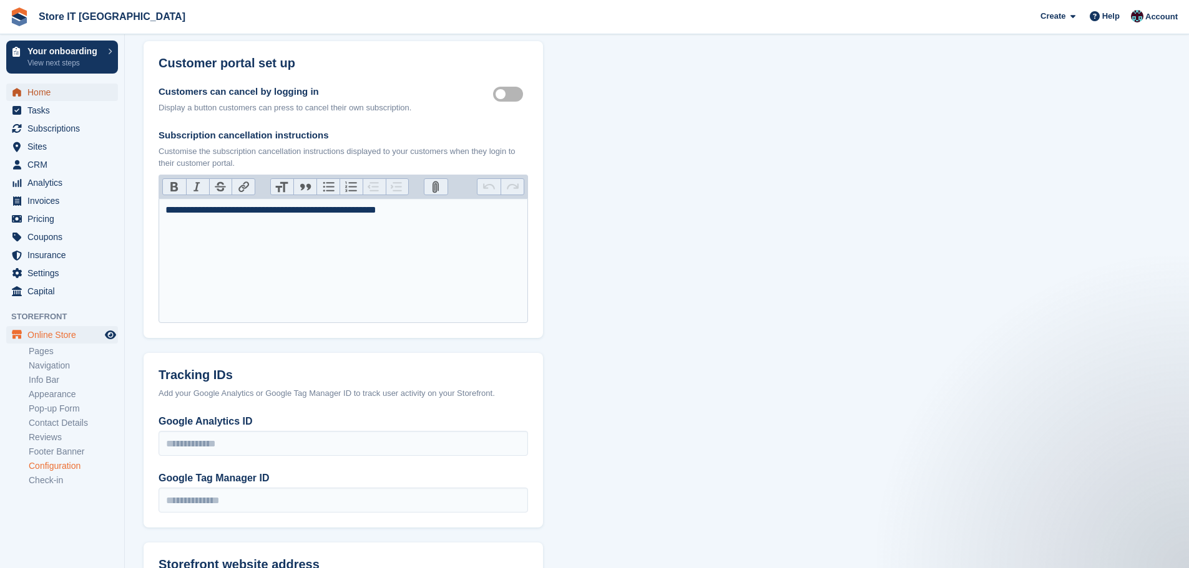
click at [49, 96] on span "Home" at bounding box center [64, 92] width 75 height 17
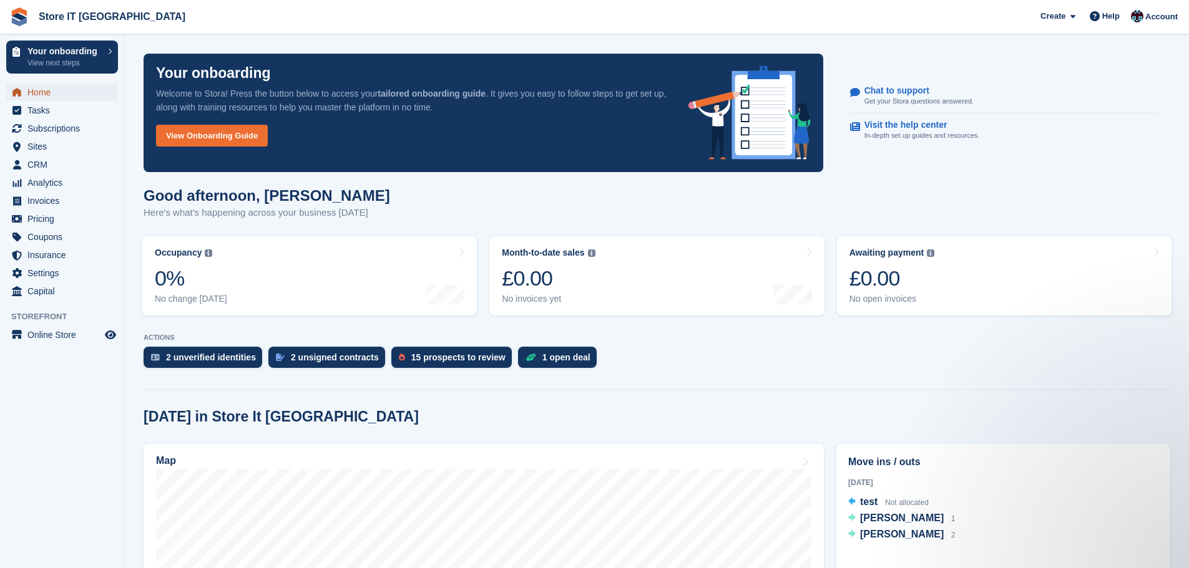
click at [49, 92] on span "Home" at bounding box center [64, 92] width 75 height 17
